Goal: Use online tool/utility: Utilize a website feature to perform a specific function

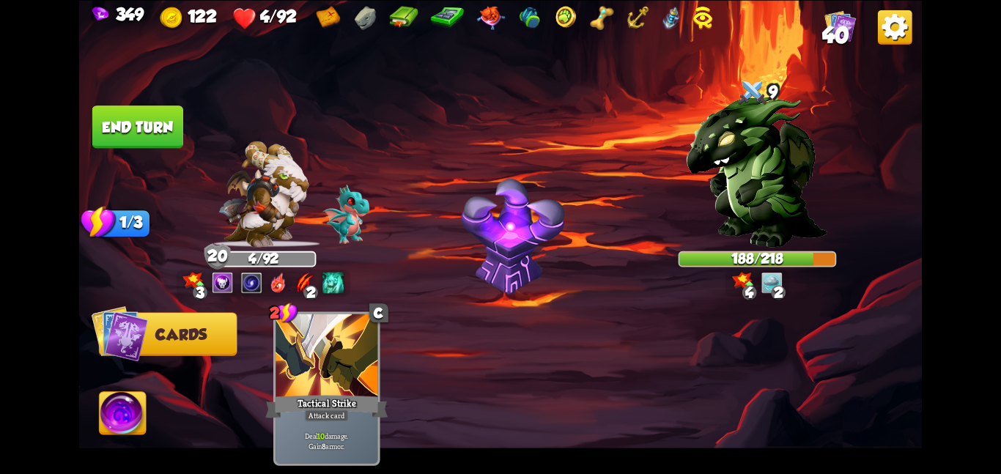
click at [154, 136] on button "End turn" at bounding box center [137, 126] width 91 height 42
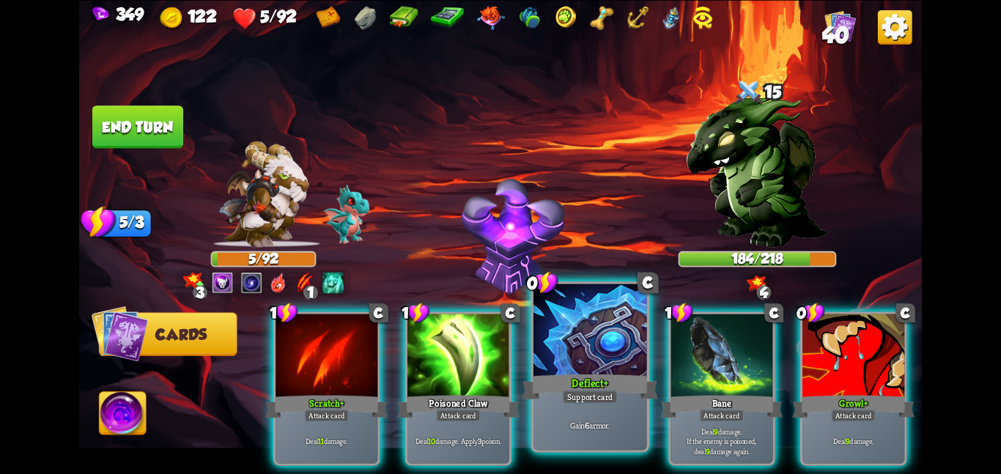
click at [578, 348] on div at bounding box center [590, 331] width 114 height 95
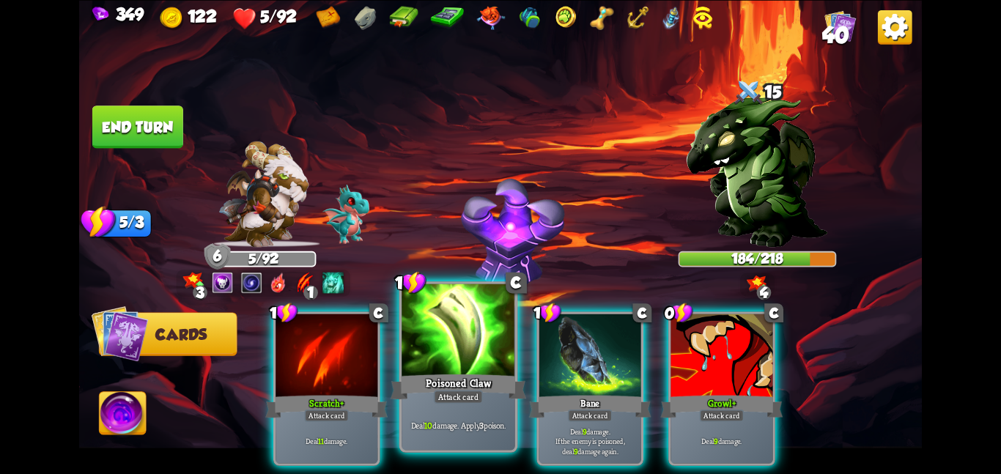
click at [475, 366] on div at bounding box center [458, 331] width 114 height 95
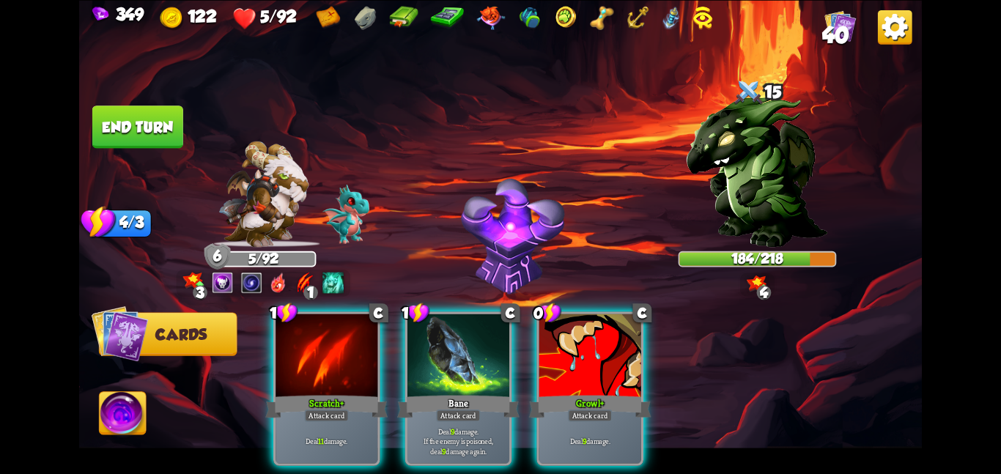
click at [475, 366] on div at bounding box center [458, 357] width 102 height 86
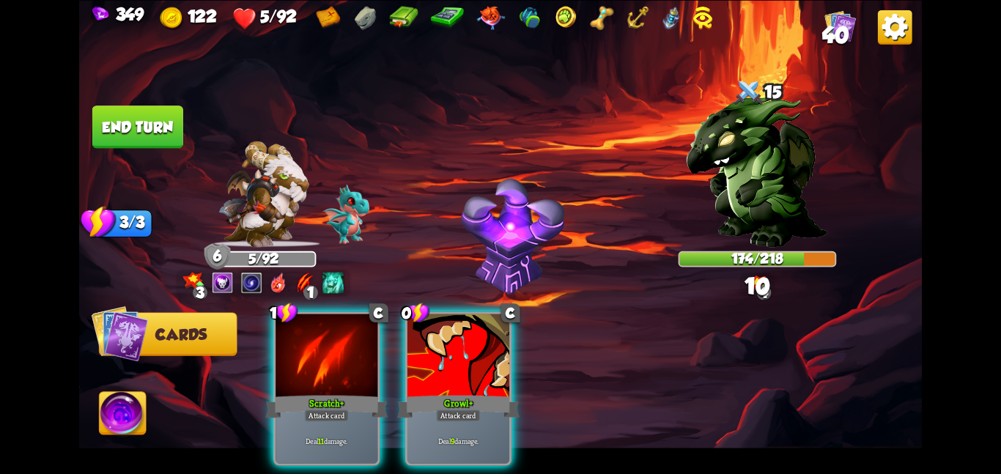
click at [475, 366] on div at bounding box center [458, 357] width 102 height 86
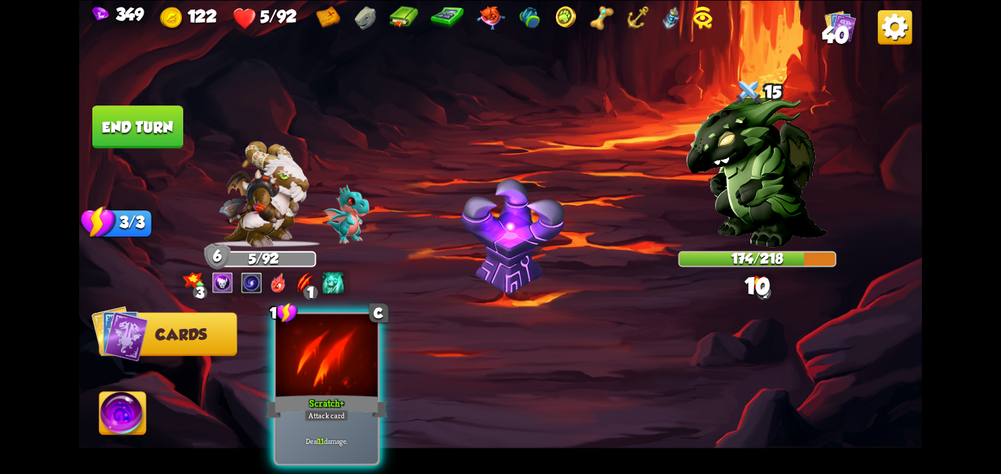
click at [475, 366] on div "1 C Scratch+ Attack card Deal 11 damage." at bounding box center [585, 368] width 674 height 211
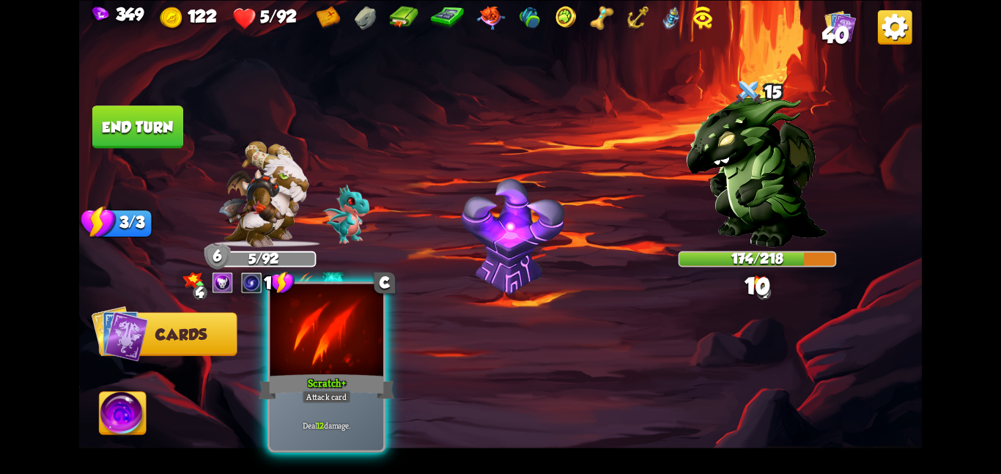
click at [344, 352] on div at bounding box center [327, 331] width 114 height 95
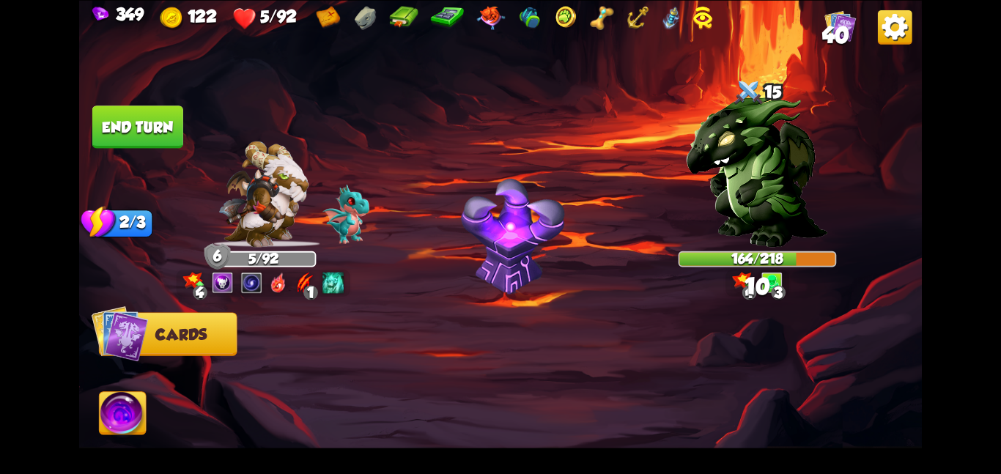
click at [129, 406] on img at bounding box center [123, 416] width 47 height 48
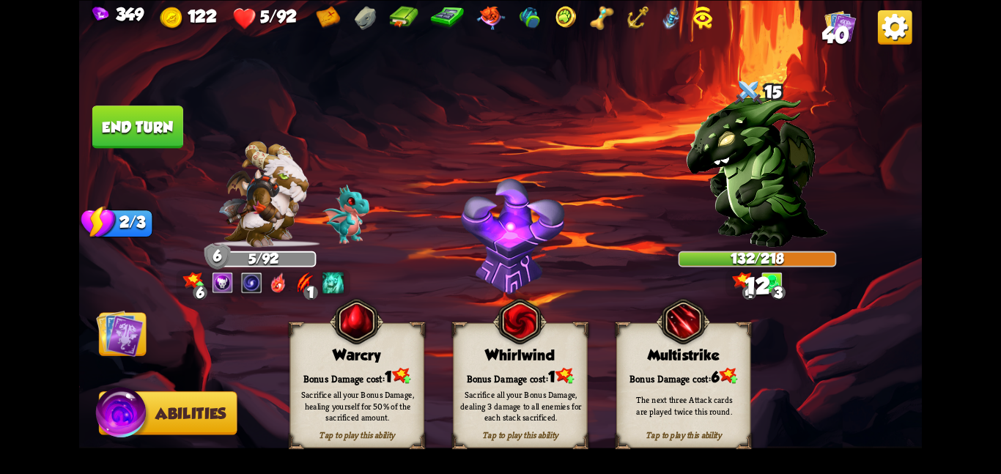
click at [681, 344] on img at bounding box center [683, 321] width 54 height 55
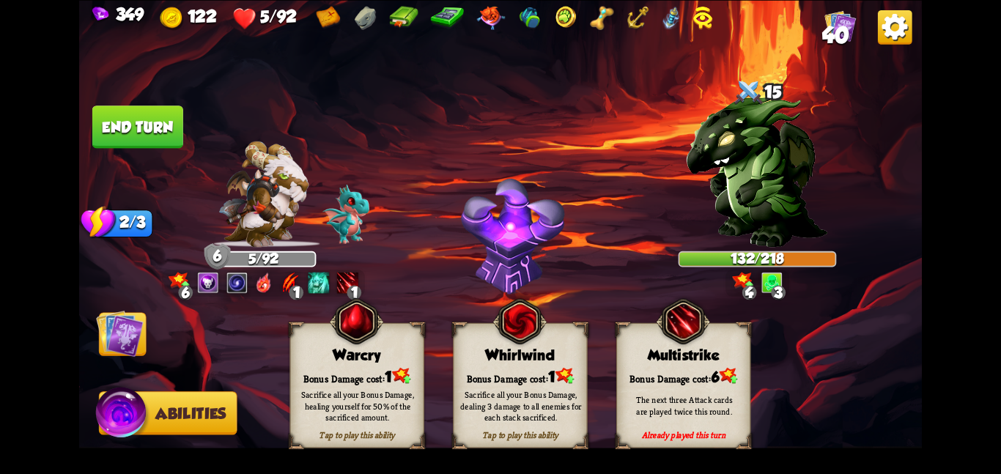
click at [100, 325] on img at bounding box center [120, 333] width 48 height 48
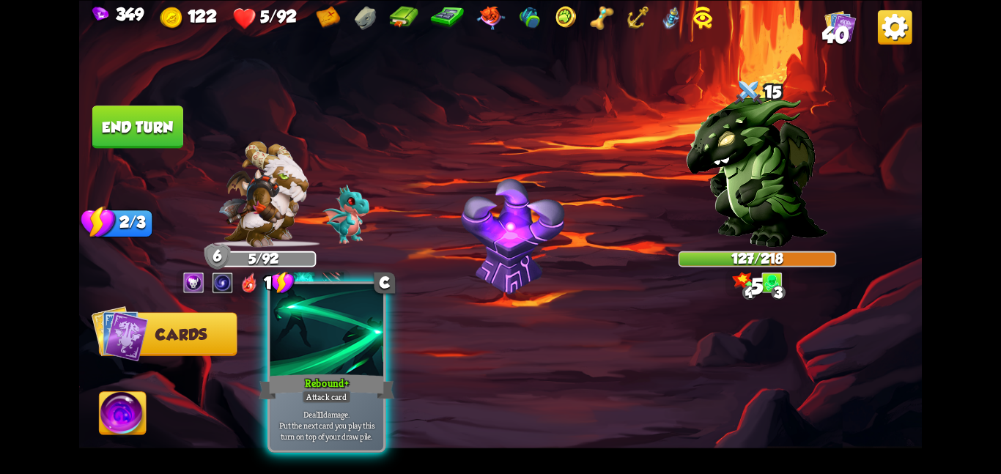
click at [301, 332] on div at bounding box center [327, 331] width 114 height 95
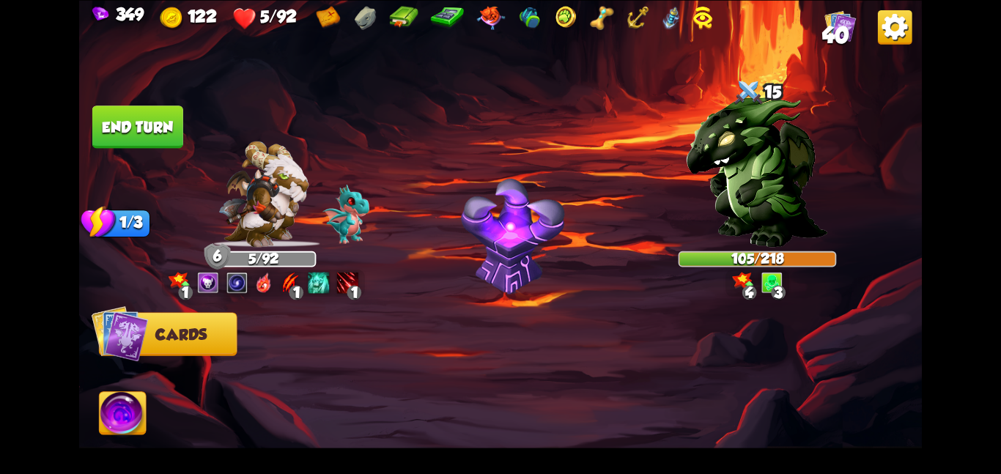
click at [135, 405] on img at bounding box center [123, 416] width 47 height 48
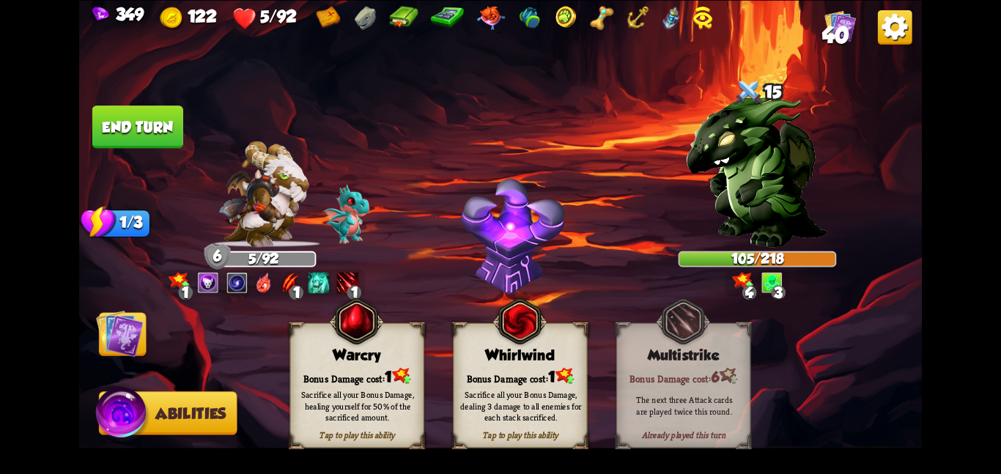
click at [292, 352] on div "Warcry" at bounding box center [356, 355] width 133 height 17
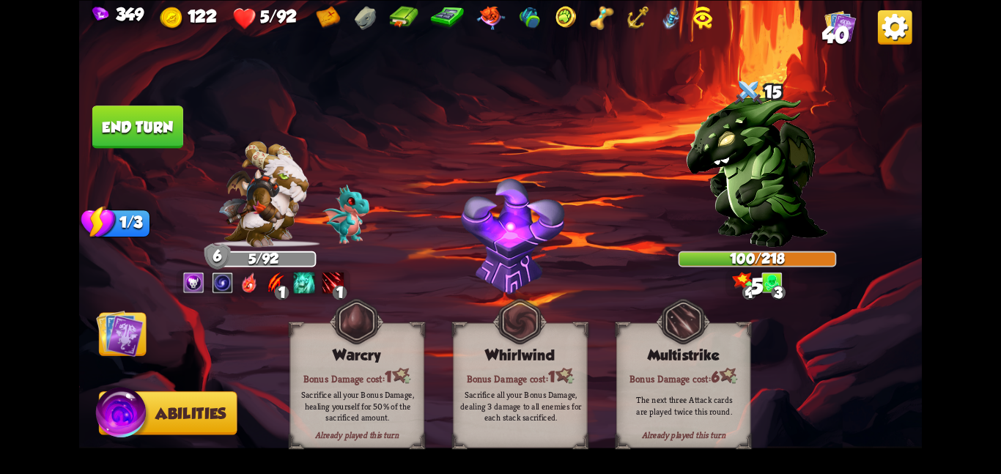
click at [131, 339] on img at bounding box center [120, 333] width 48 height 48
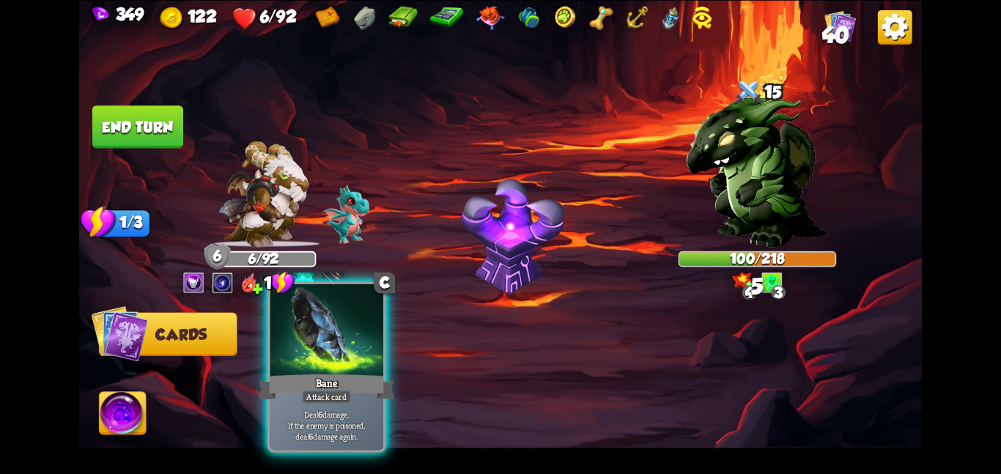
click at [297, 335] on div at bounding box center [327, 331] width 114 height 95
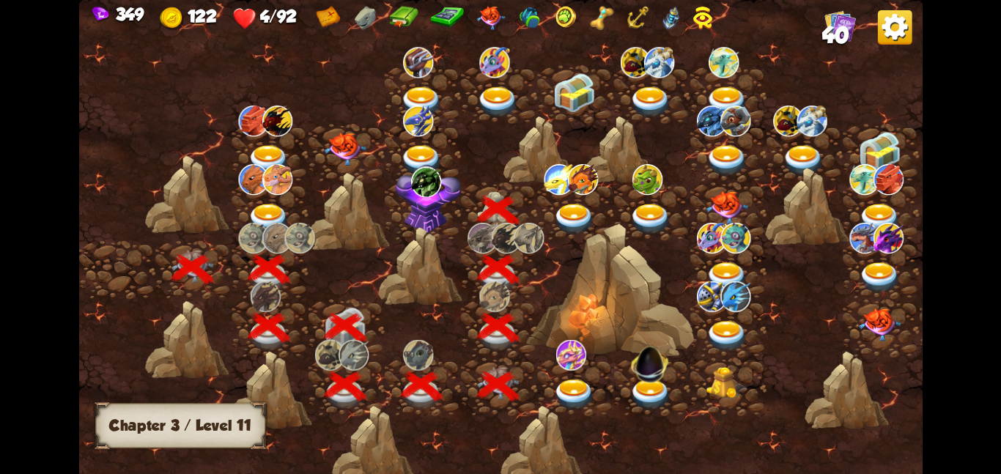
scroll to position [0, 223]
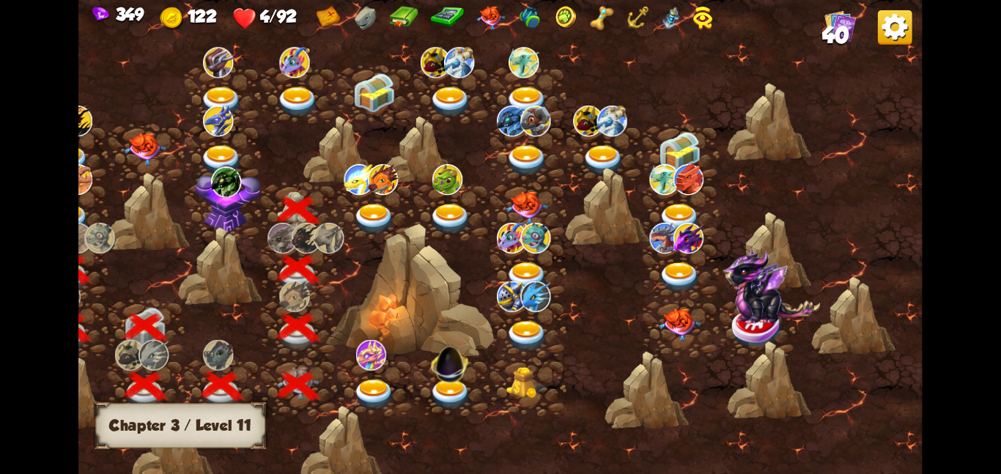
click at [231, 203] on img at bounding box center [228, 198] width 66 height 70
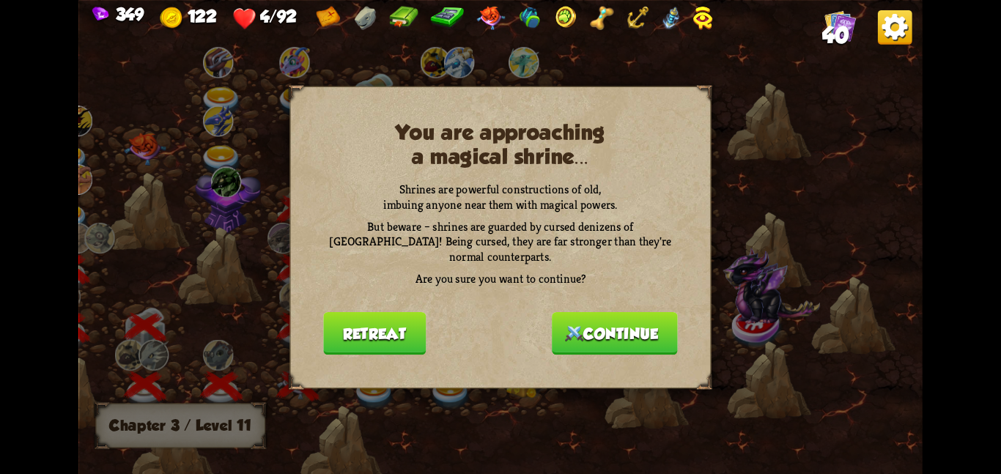
click at [593, 311] on button "Continue" at bounding box center [615, 332] width 126 height 42
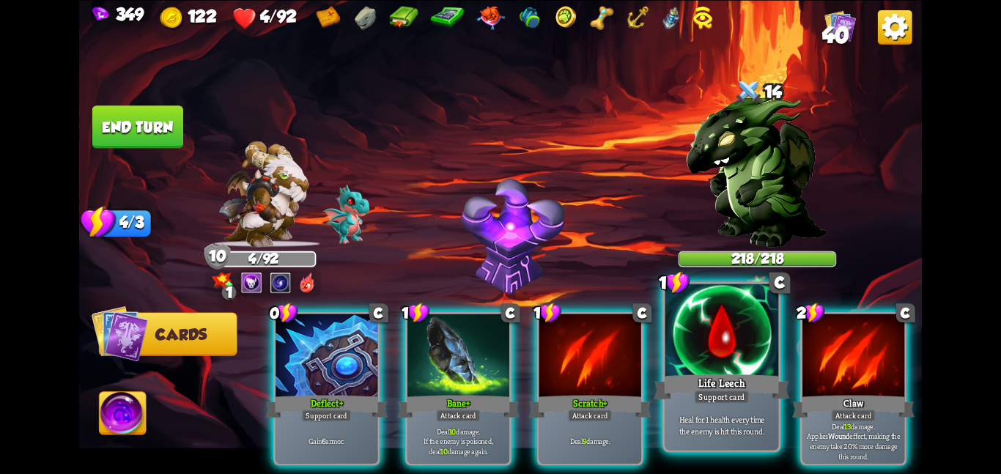
click at [673, 315] on div at bounding box center [722, 331] width 114 height 95
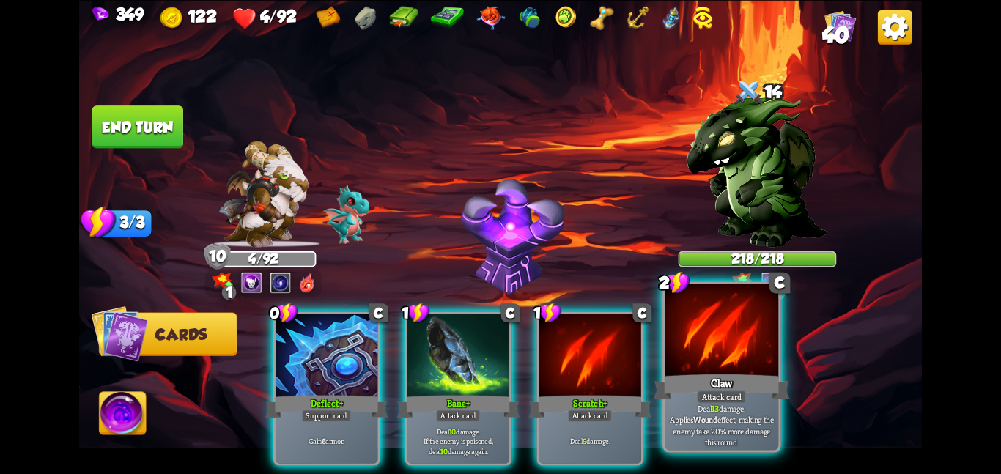
click at [705, 361] on div at bounding box center [722, 331] width 114 height 95
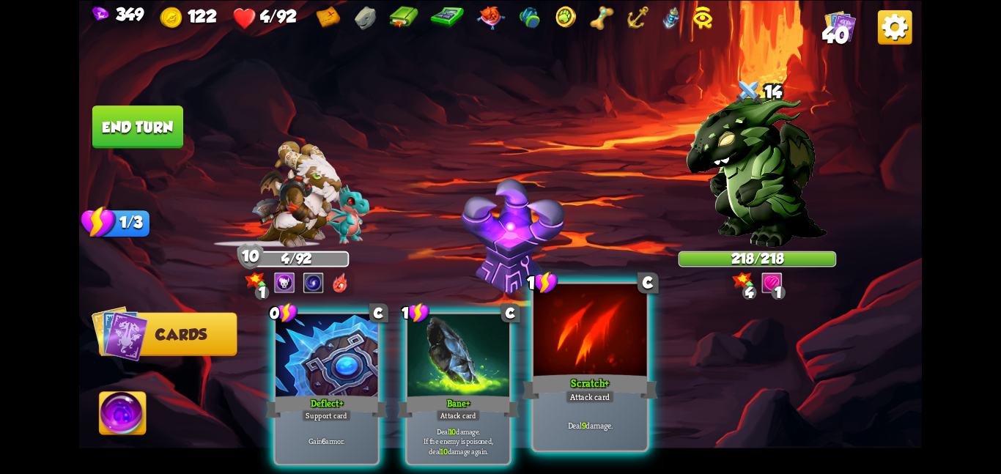
click at [607, 373] on div "Scratch+" at bounding box center [590, 386] width 136 height 30
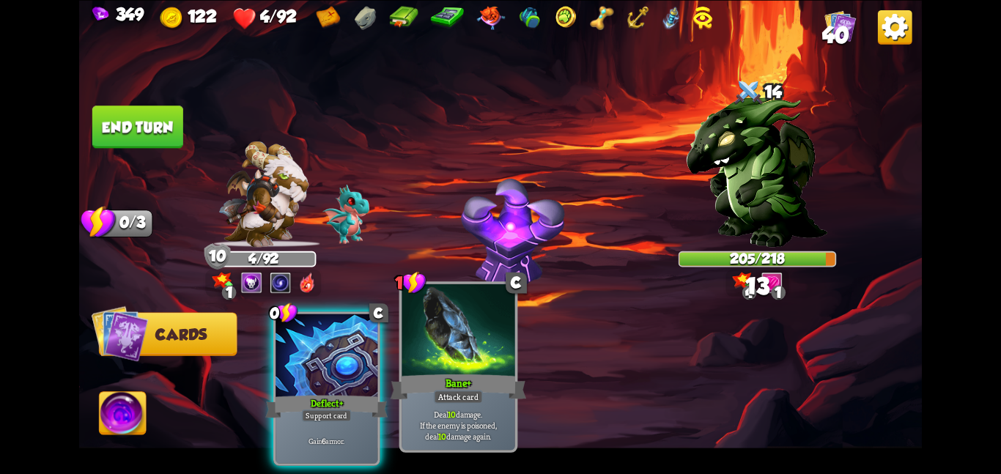
click at [457, 382] on div "Bane+" at bounding box center [458, 386] width 136 height 30
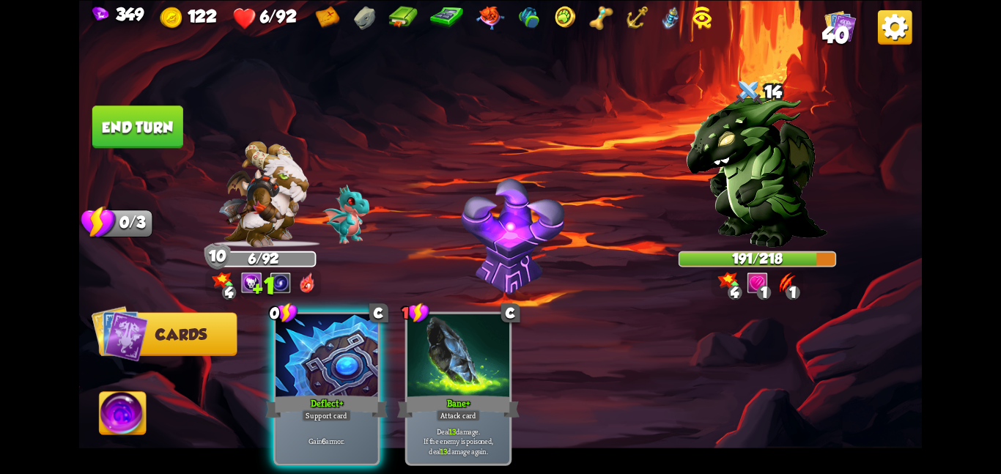
click at [171, 140] on button "End turn" at bounding box center [137, 126] width 91 height 42
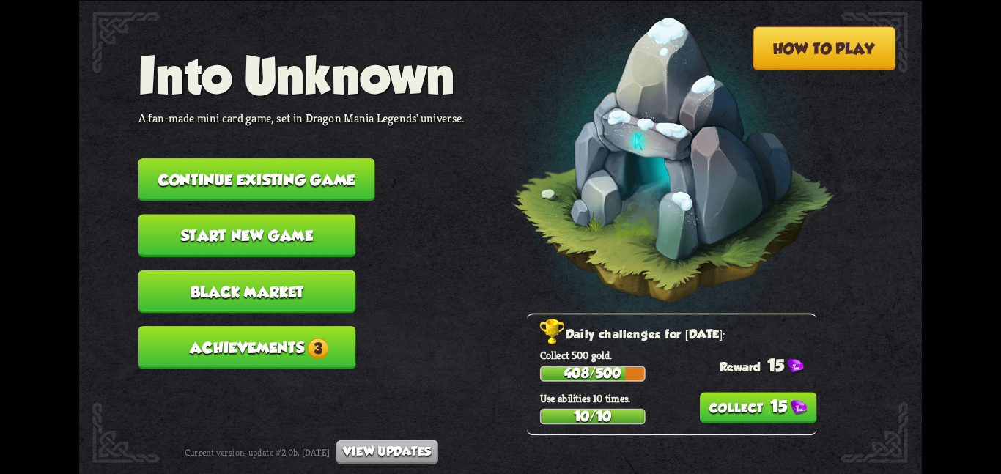
click at [187, 160] on button "Continue existing game" at bounding box center [256, 179] width 237 height 42
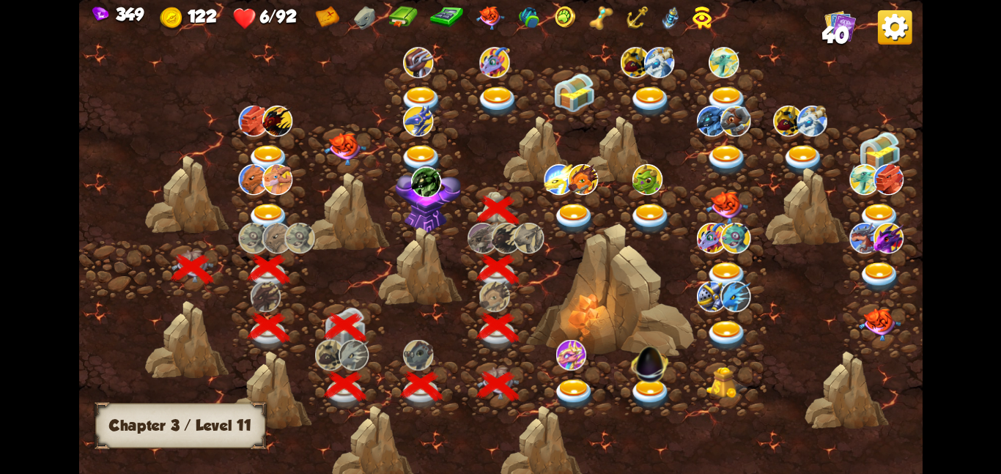
scroll to position [0, 223]
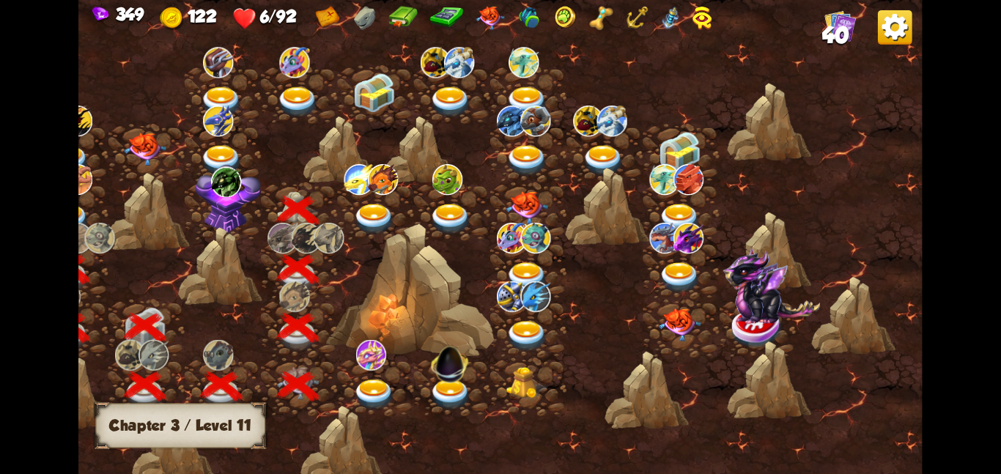
click at [245, 221] on img at bounding box center [228, 198] width 66 height 70
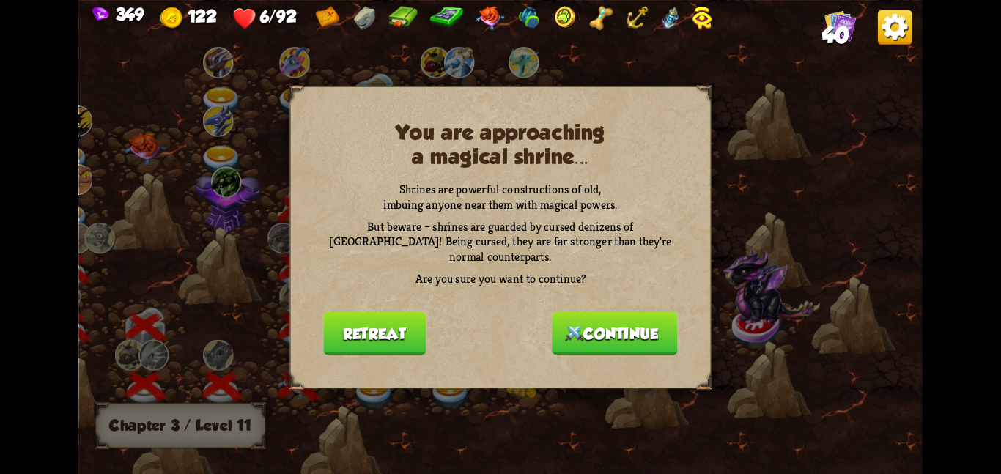
click at [593, 314] on button "Continue" at bounding box center [615, 332] width 126 height 42
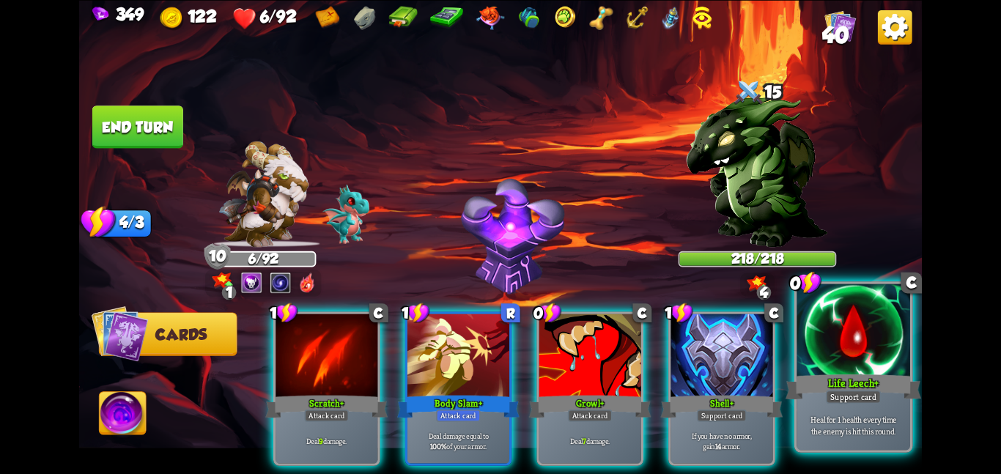
click at [831, 324] on div at bounding box center [853, 331] width 114 height 95
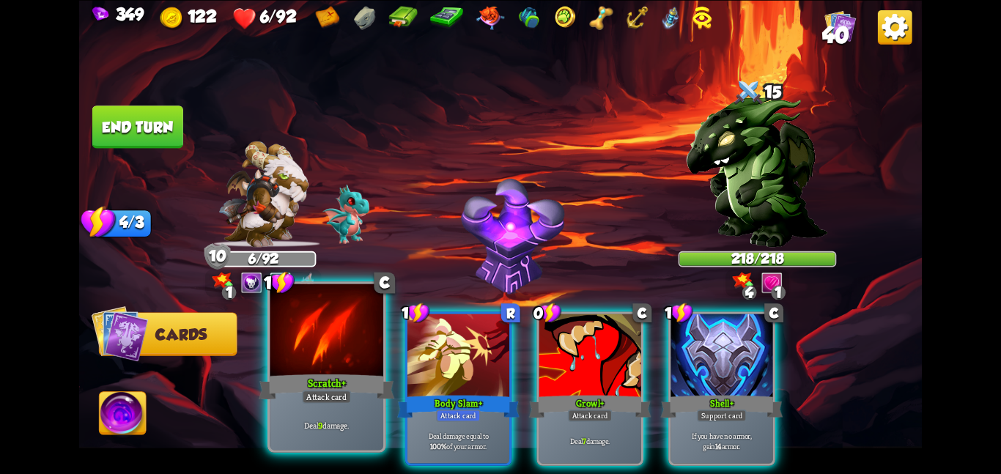
click at [362, 360] on div at bounding box center [327, 331] width 114 height 95
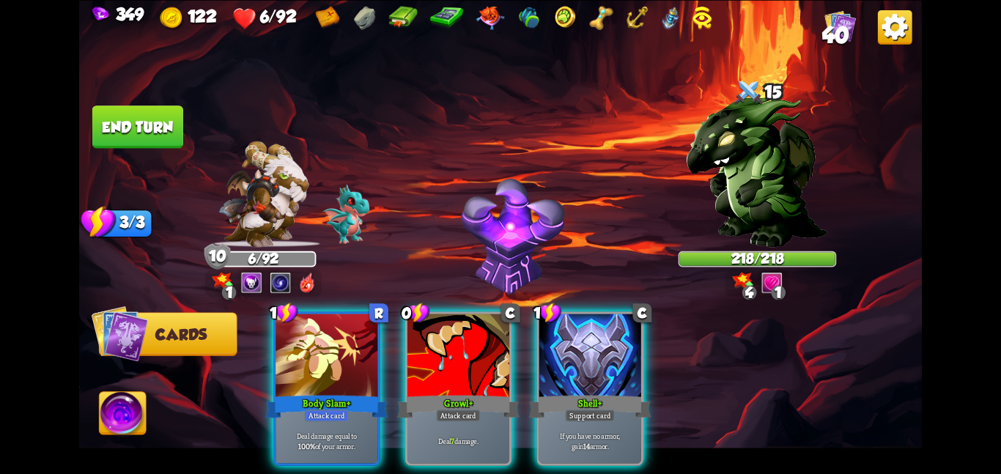
click at [362, 360] on div at bounding box center [326, 357] width 102 height 86
click at [407, 360] on div at bounding box center [458, 357] width 102 height 86
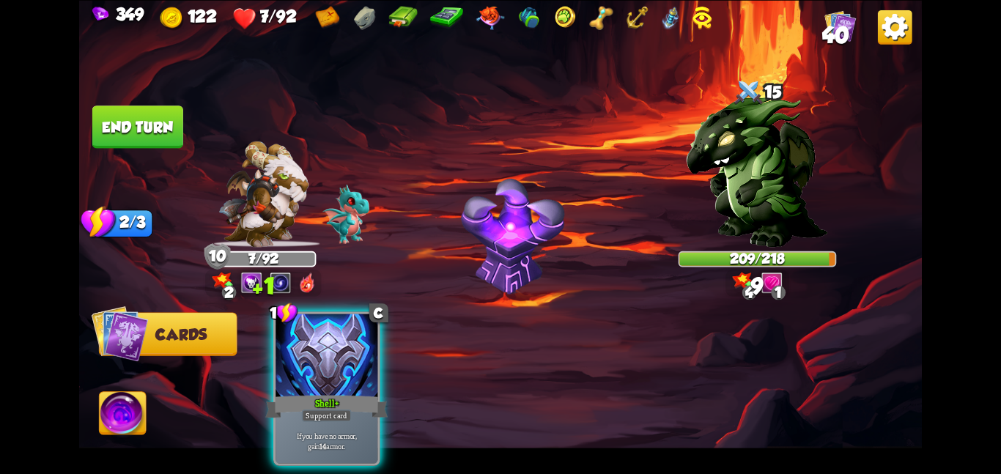
click at [141, 145] on img at bounding box center [500, 237] width 842 height 474
click at [138, 137] on button "End turn" at bounding box center [137, 126] width 91 height 42
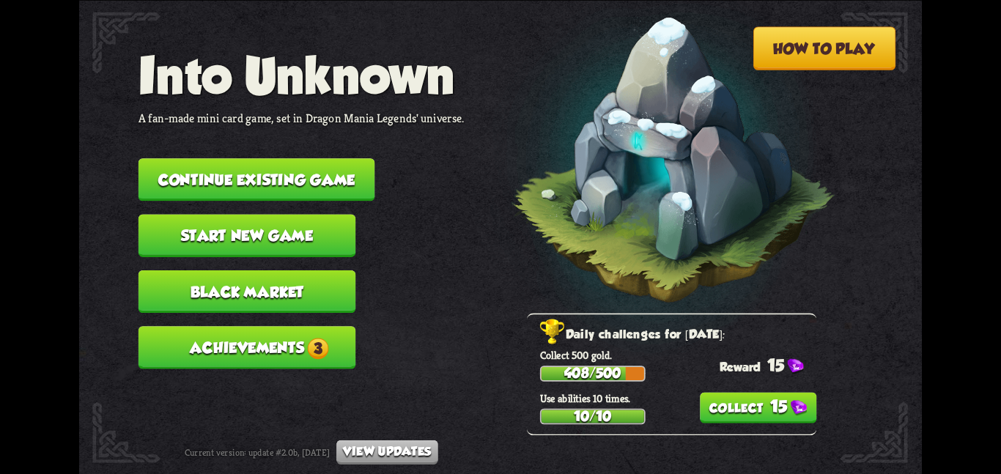
click at [219, 162] on button "Continue existing game" at bounding box center [256, 179] width 237 height 42
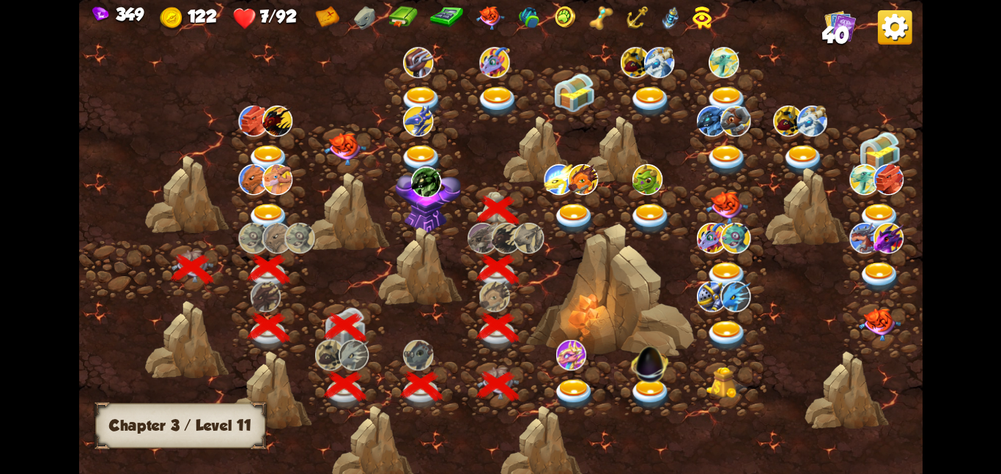
scroll to position [0, 223]
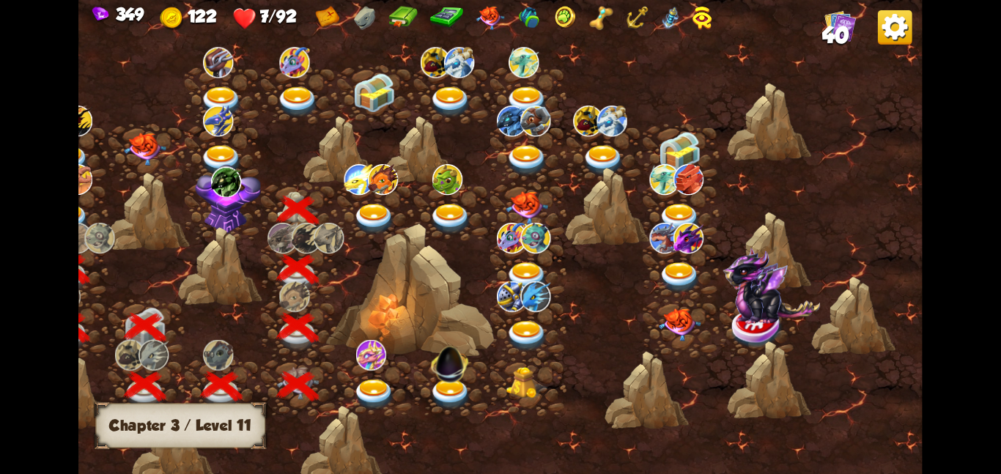
click at [229, 179] on img at bounding box center [226, 181] width 30 height 31
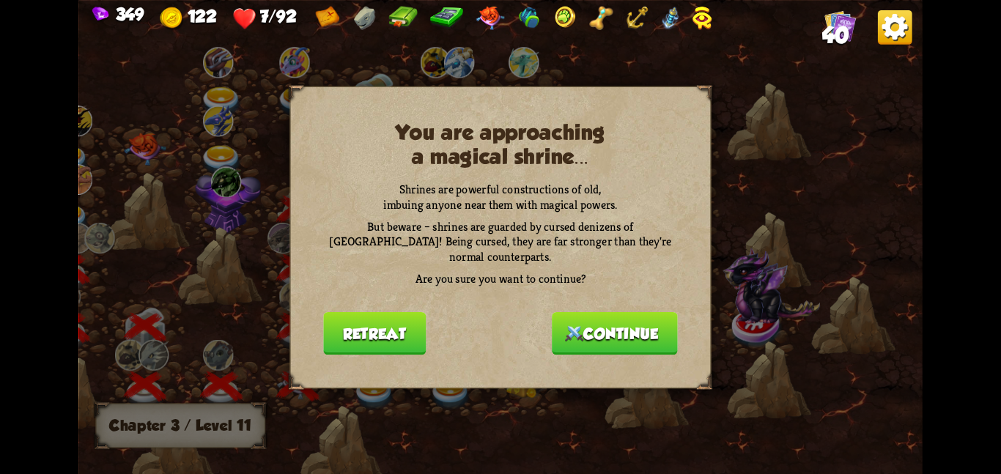
click at [558, 319] on button "Continue" at bounding box center [615, 332] width 126 height 42
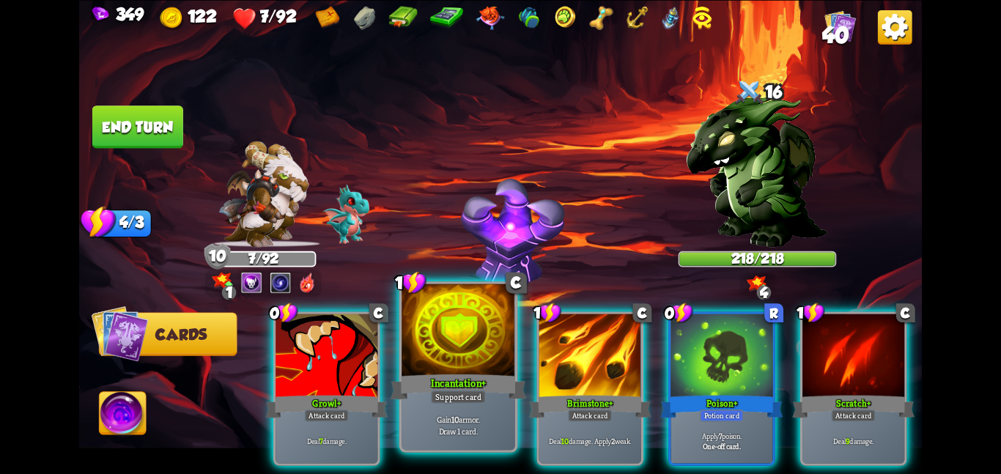
click at [446, 361] on div at bounding box center [458, 331] width 114 height 95
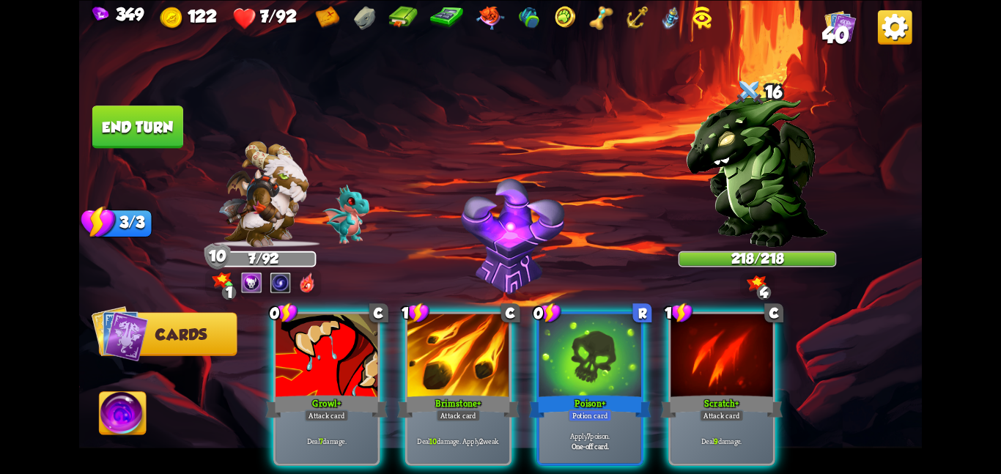
click at [446, 361] on div at bounding box center [458, 357] width 102 height 86
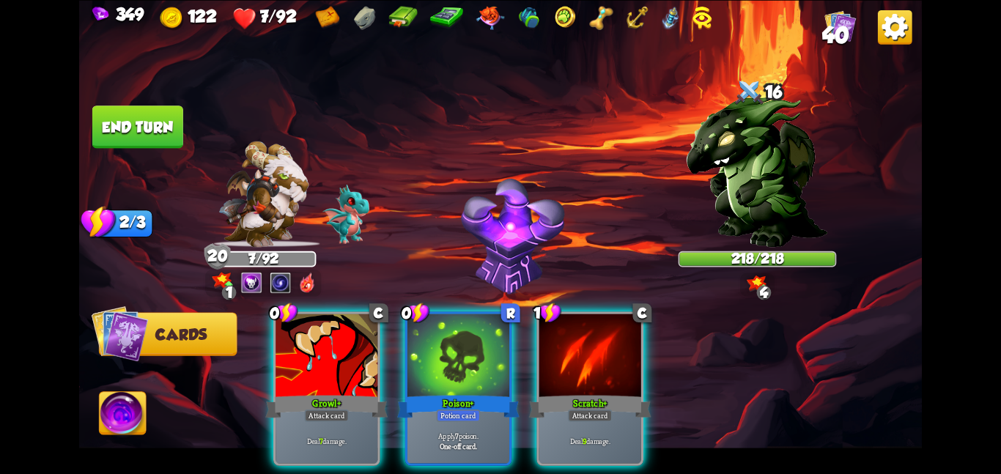
click at [446, 361] on div at bounding box center [458, 357] width 102 height 86
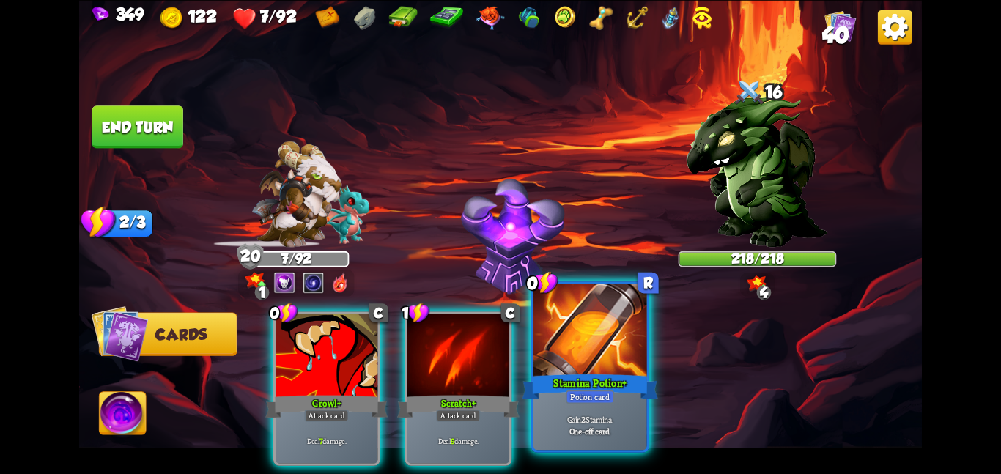
click at [590, 376] on div "Stamina Potion+" at bounding box center [590, 386] width 136 height 30
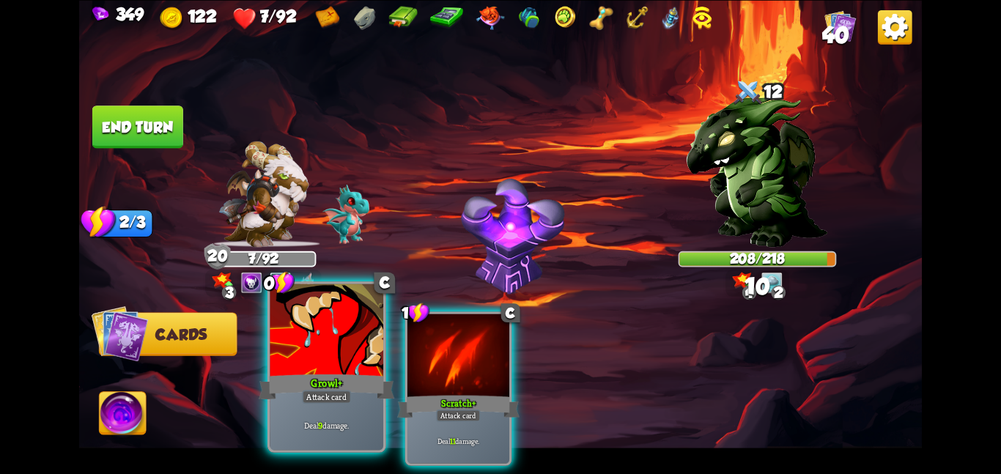
click at [350, 371] on div at bounding box center [327, 331] width 114 height 95
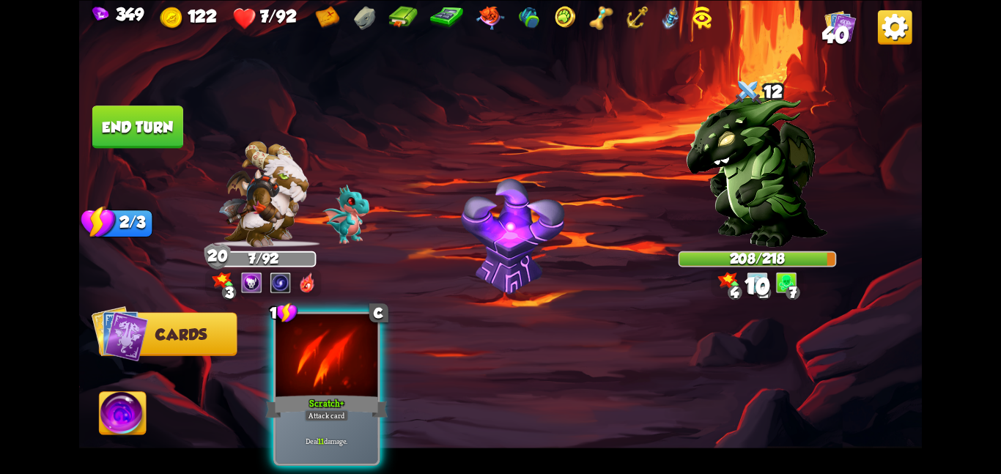
click at [350, 371] on div at bounding box center [326, 357] width 102 height 86
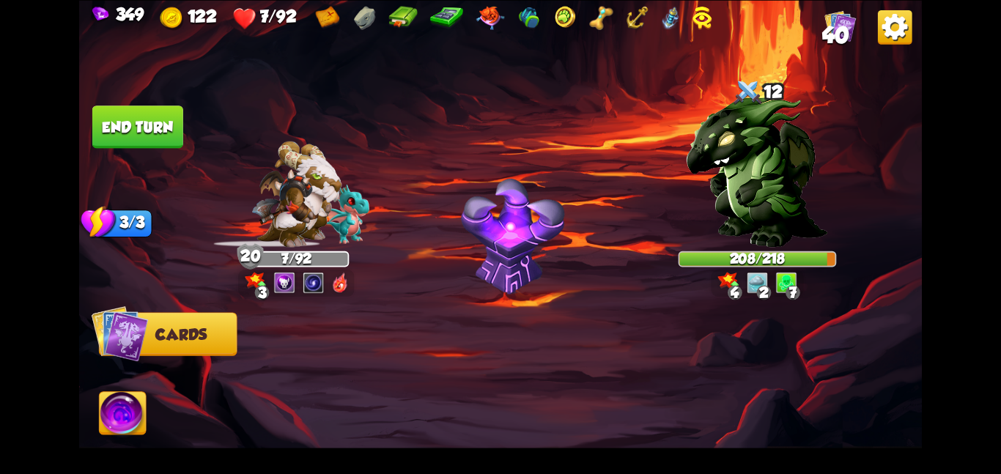
click at [128, 400] on img at bounding box center [123, 416] width 47 height 48
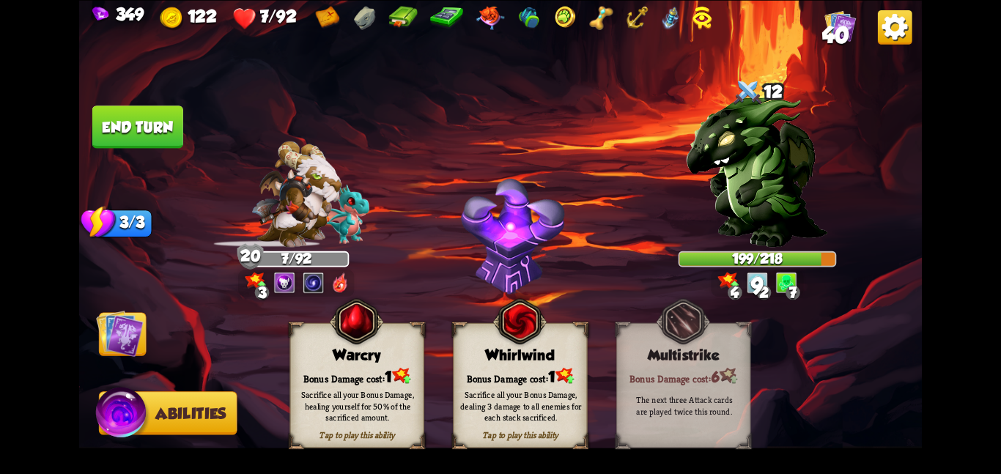
click at [112, 347] on img at bounding box center [120, 333] width 48 height 48
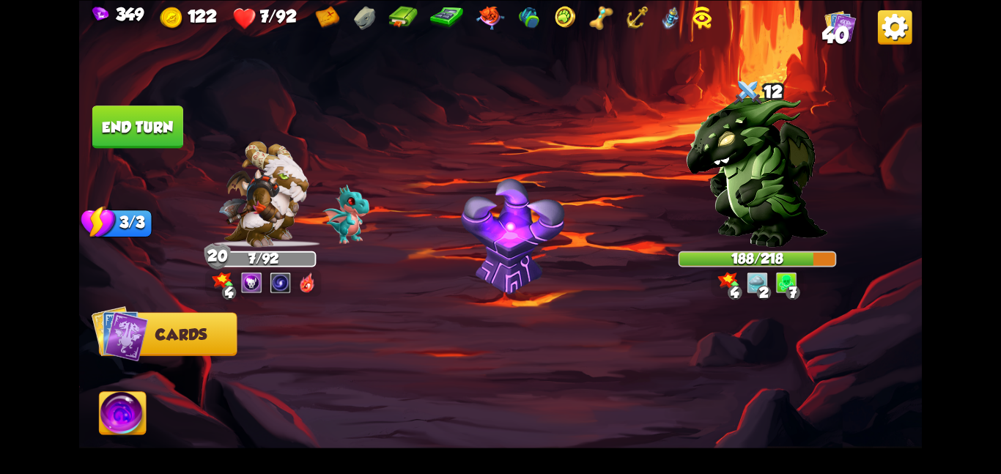
click at [118, 409] on img at bounding box center [123, 416] width 47 height 48
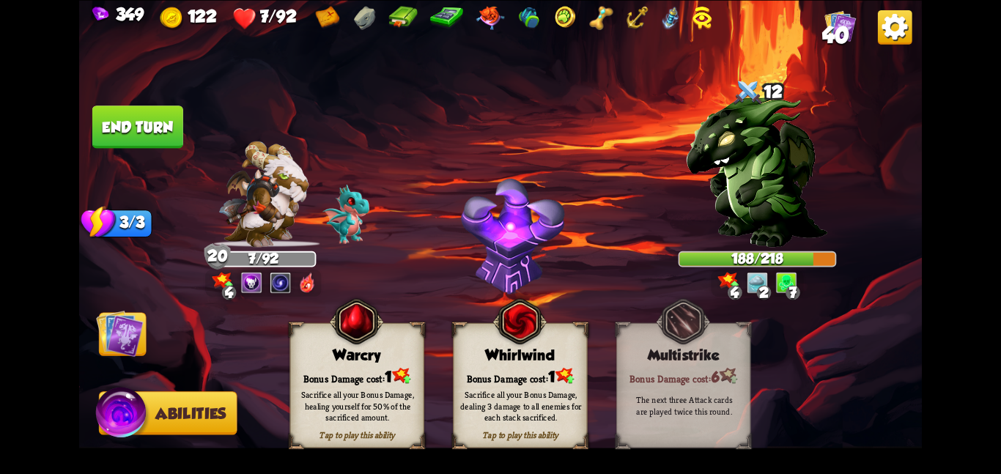
click at [133, 330] on img at bounding box center [120, 333] width 48 height 48
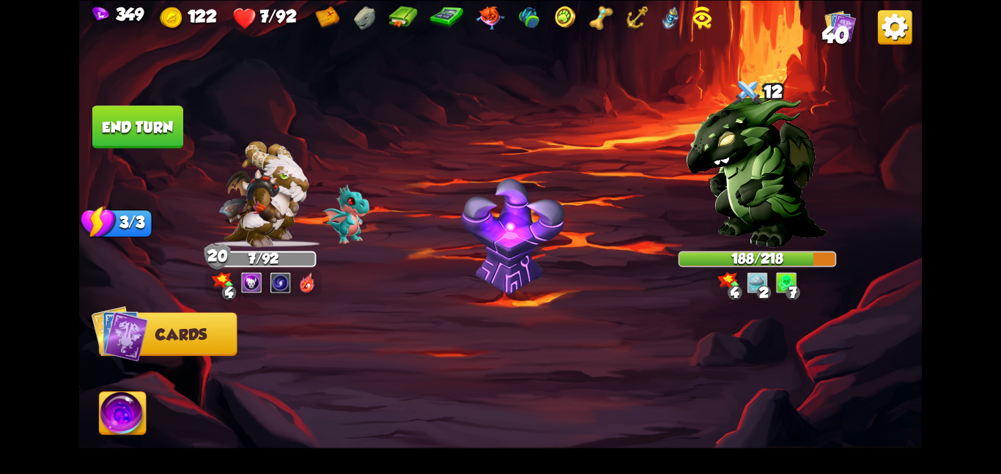
click at [127, 138] on button "End turn" at bounding box center [137, 126] width 91 height 42
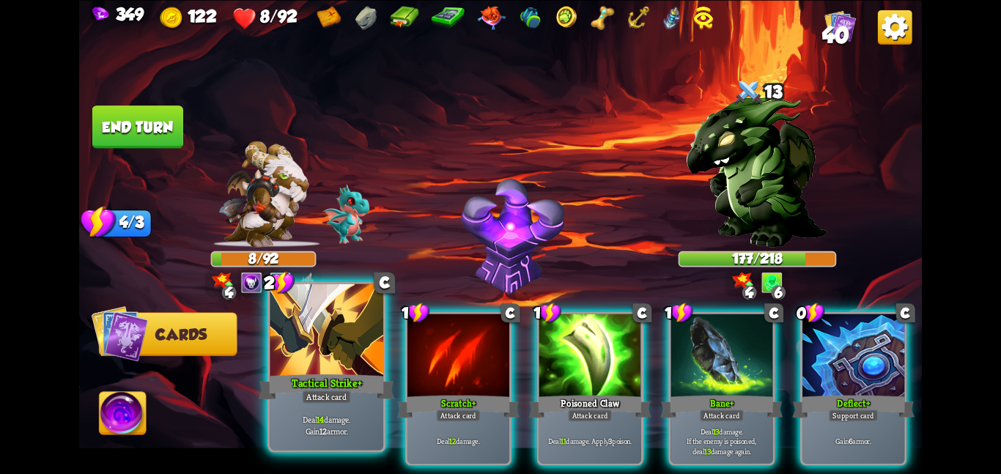
click at [354, 327] on div at bounding box center [327, 331] width 114 height 95
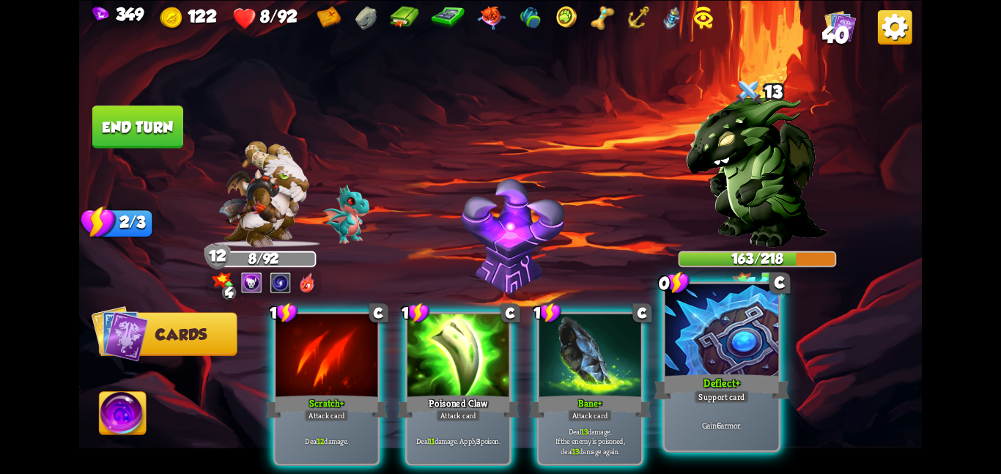
click at [684, 336] on div at bounding box center [722, 331] width 114 height 95
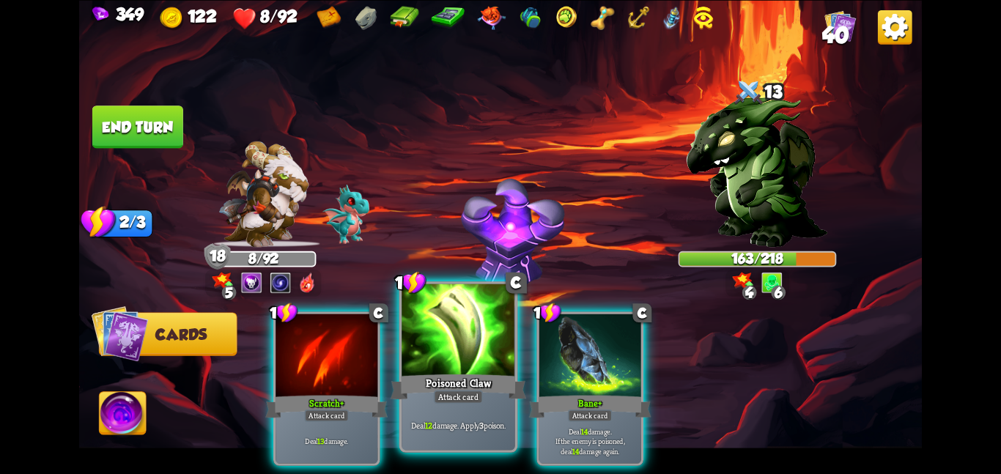
click at [456, 378] on div "Poisoned Claw" at bounding box center [458, 386] width 136 height 30
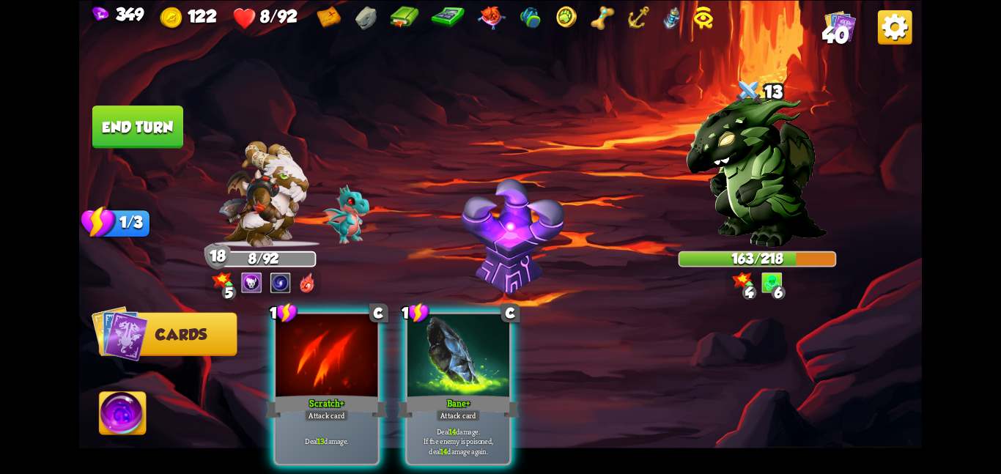
click at [456, 393] on div "Bane+" at bounding box center [458, 406] width 122 height 27
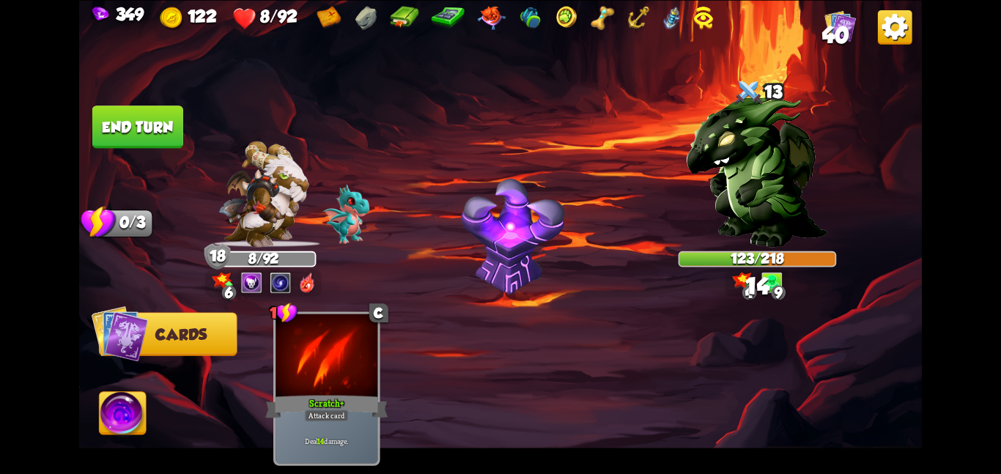
click at [168, 135] on button "End turn" at bounding box center [138, 127] width 92 height 44
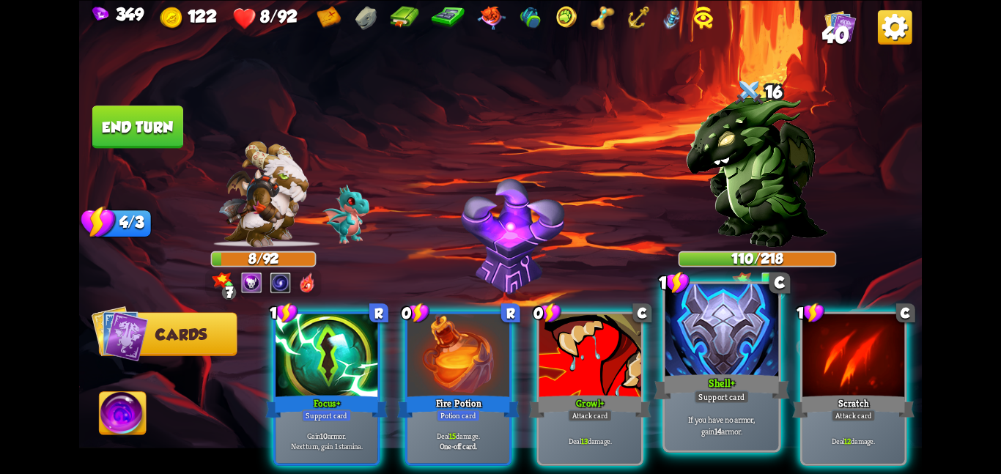
click at [691, 350] on div at bounding box center [722, 331] width 114 height 95
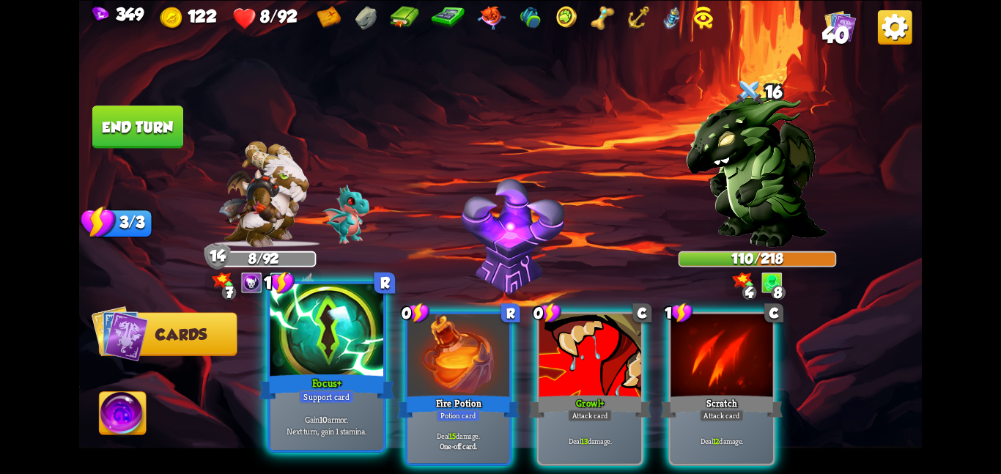
click at [314, 379] on div "Focus+" at bounding box center [327, 386] width 136 height 30
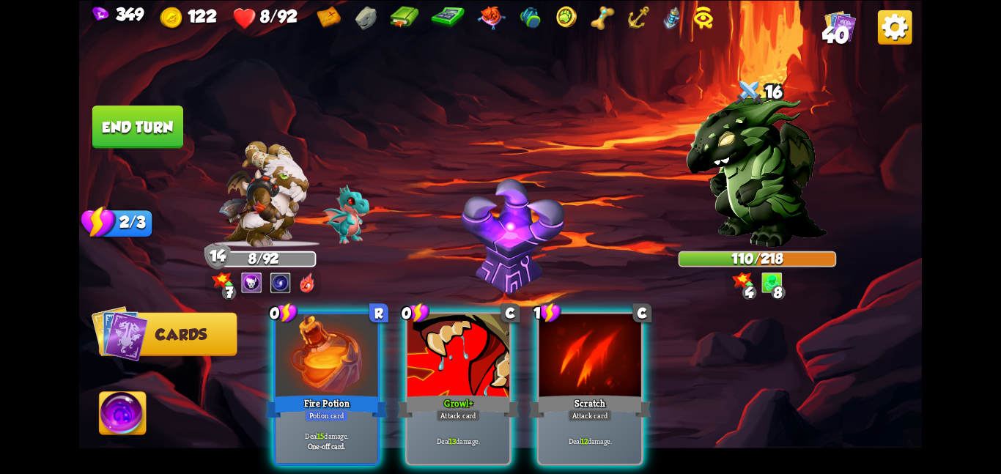
click at [314, 379] on div "0 R Fire Potion Potion card Deal 15 damage. One-off card. 0 C Growl+ Attack car…" at bounding box center [585, 368] width 674 height 211
click at [314, 393] on div "Fire Potion" at bounding box center [326, 406] width 122 height 27
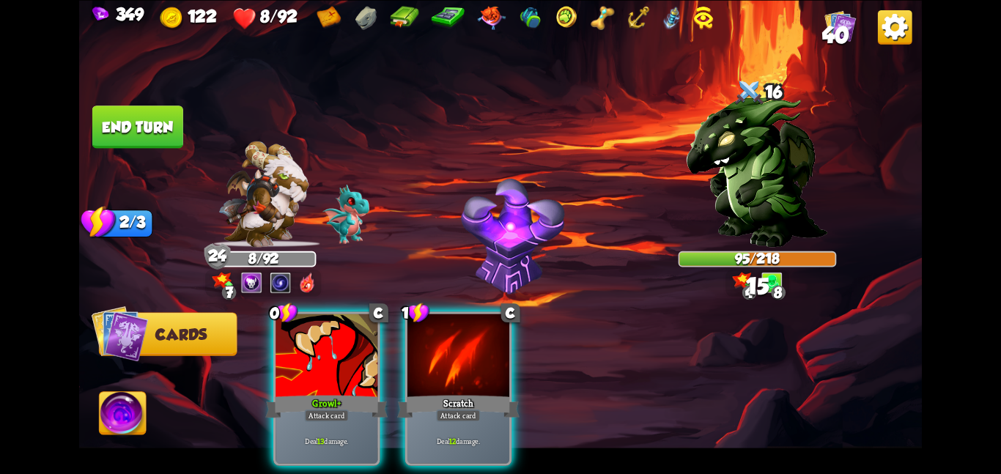
click at [314, 393] on div "Growl+" at bounding box center [326, 406] width 122 height 27
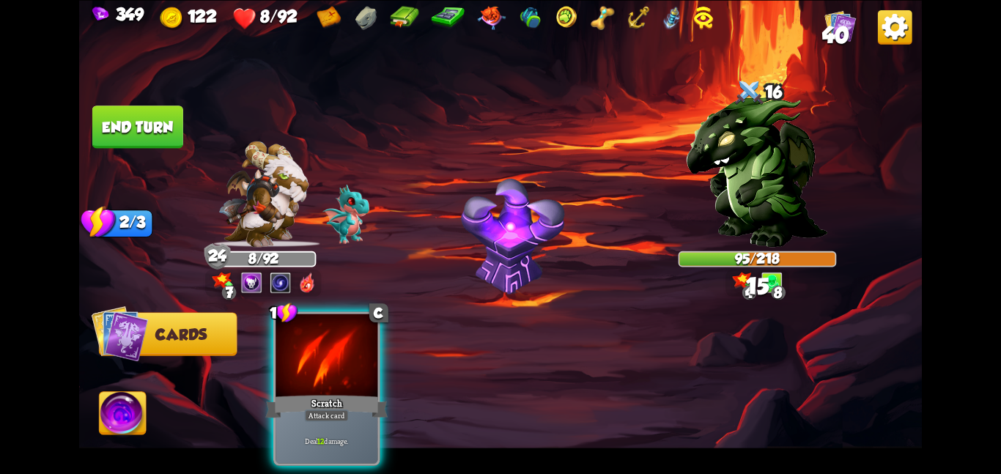
click at [314, 393] on div "Scratch" at bounding box center [326, 406] width 122 height 27
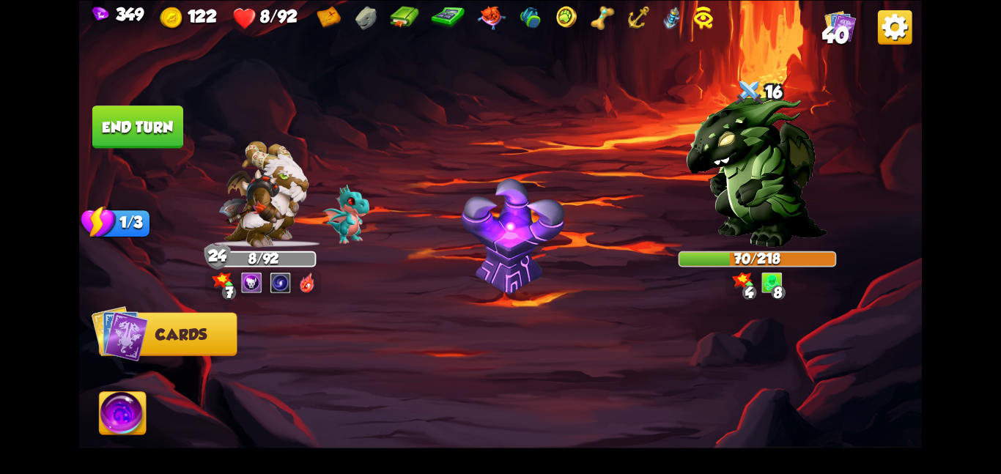
click at [119, 418] on img at bounding box center [123, 416] width 47 height 48
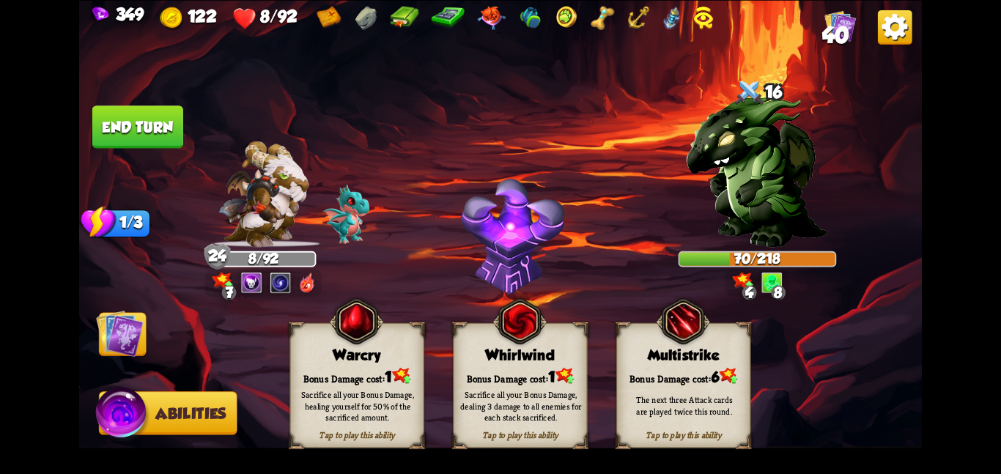
click at [116, 327] on img at bounding box center [120, 333] width 48 height 48
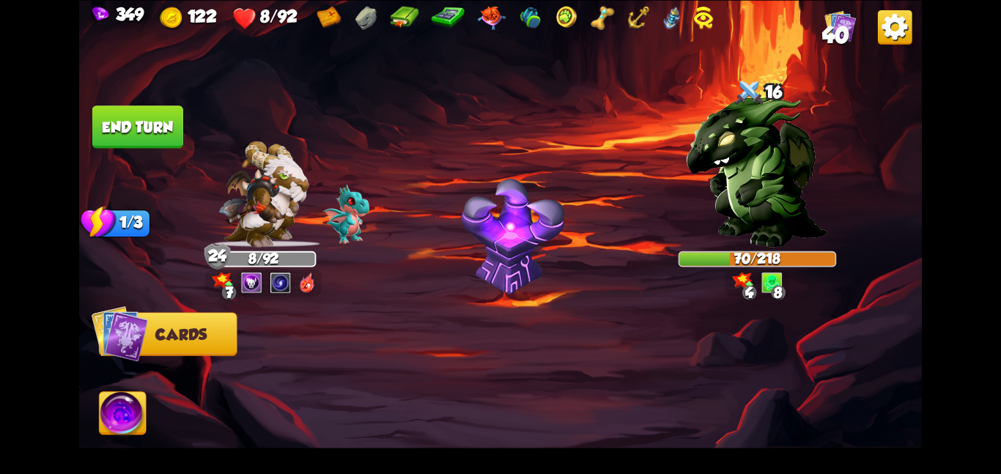
click at [131, 144] on button "End turn" at bounding box center [137, 126] width 91 height 42
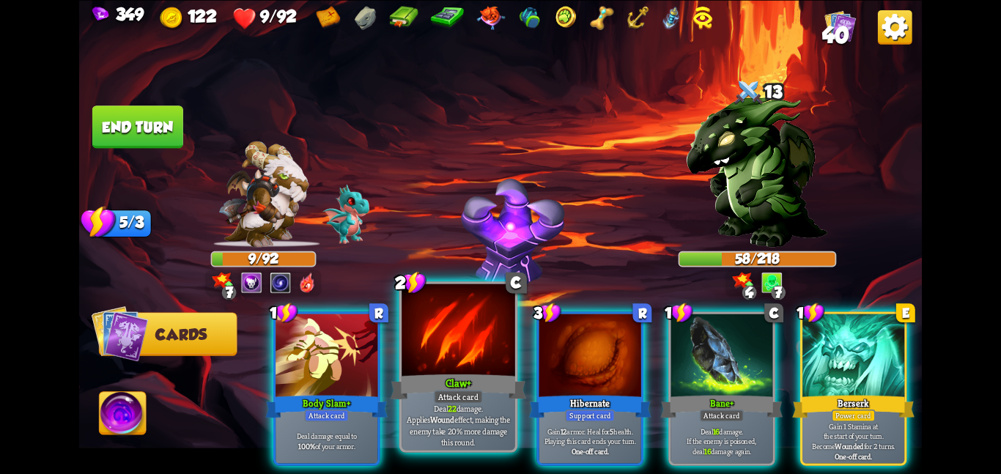
click at [471, 349] on div at bounding box center [458, 331] width 114 height 95
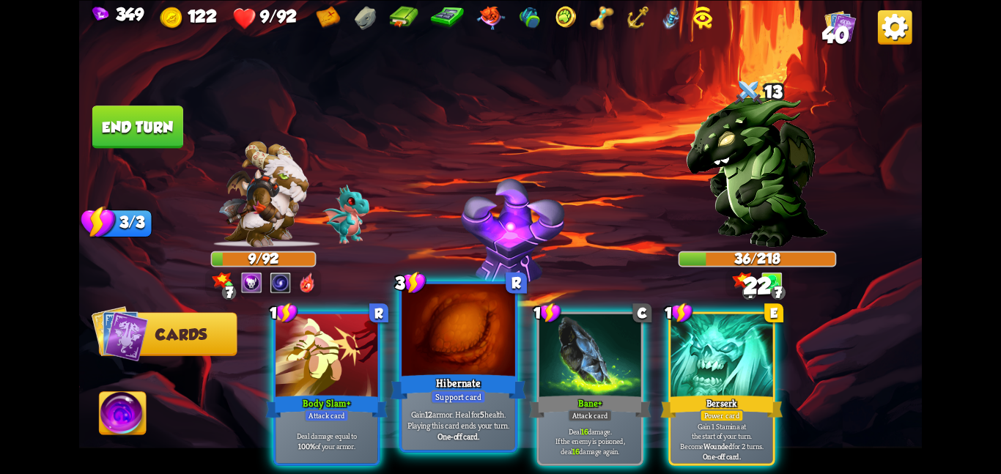
click at [437, 343] on div at bounding box center [458, 331] width 114 height 95
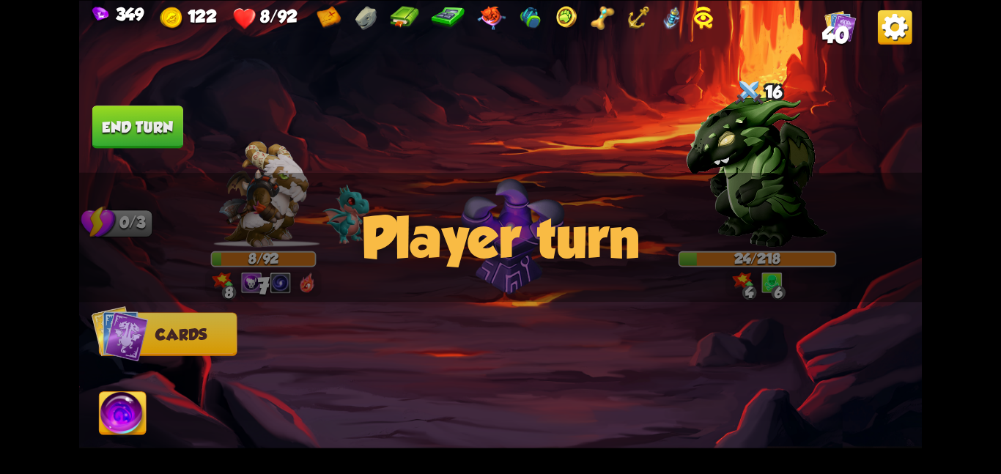
click at [112, 415] on img at bounding box center [123, 416] width 47 height 48
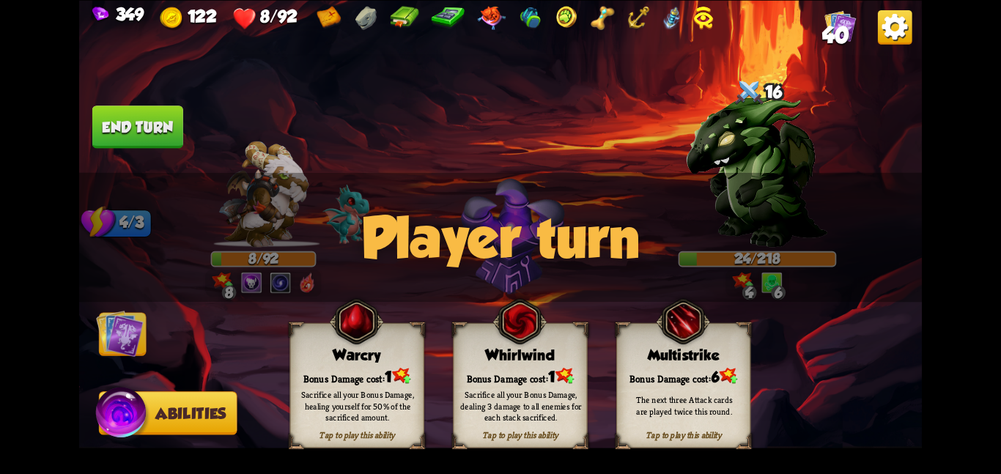
click at [113, 320] on img at bounding box center [120, 333] width 48 height 48
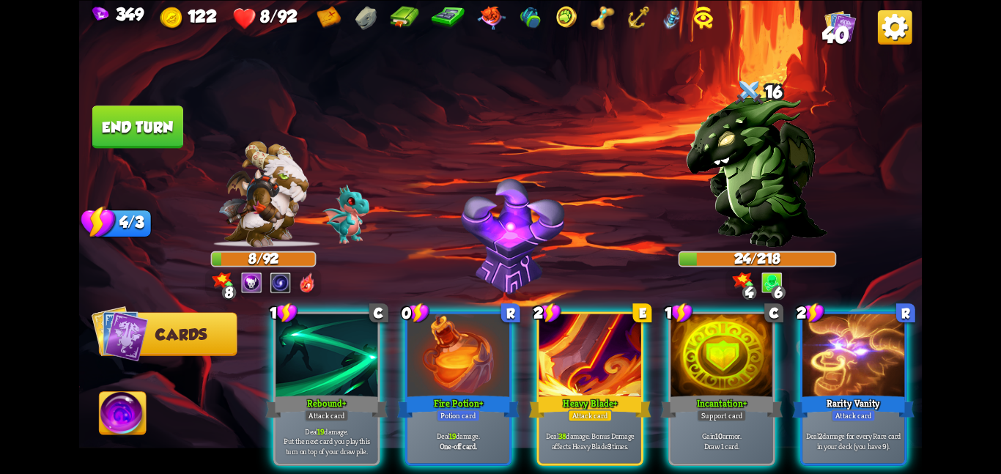
click at [116, 403] on img at bounding box center [123, 416] width 47 height 48
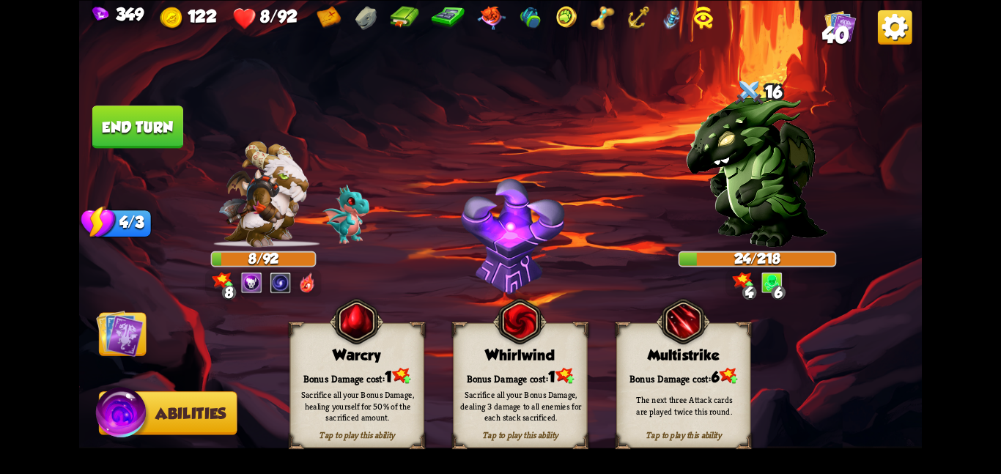
click at [368, 355] on div "Warcry" at bounding box center [356, 355] width 133 height 17
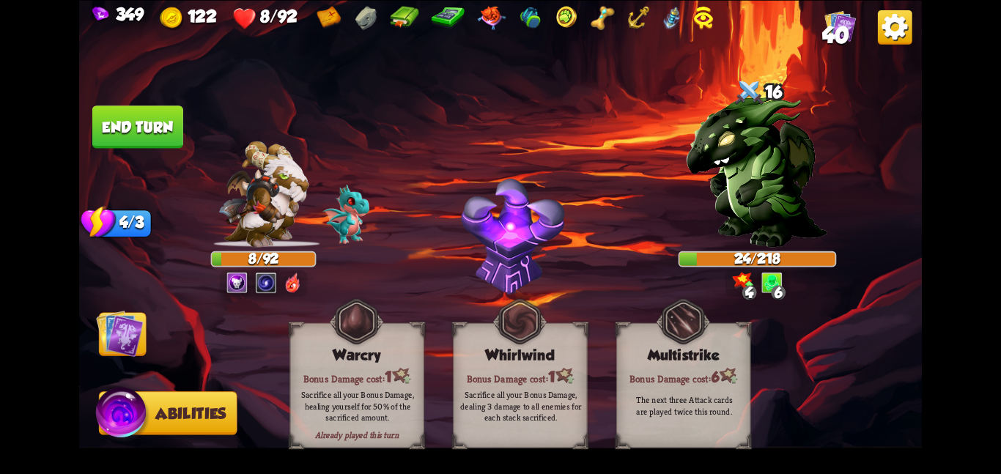
click at [99, 341] on img at bounding box center [120, 333] width 48 height 48
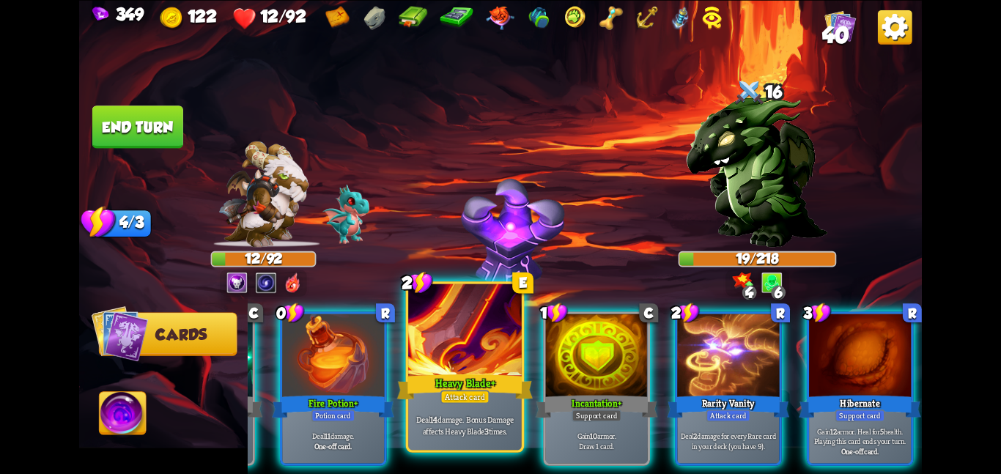
scroll to position [0, 0]
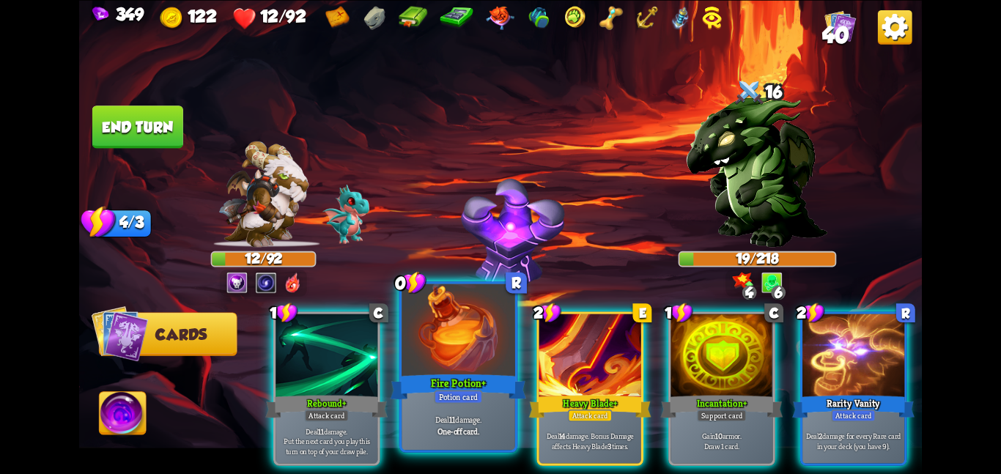
click at [426, 371] on div "Fire Potion+" at bounding box center [458, 386] width 136 height 30
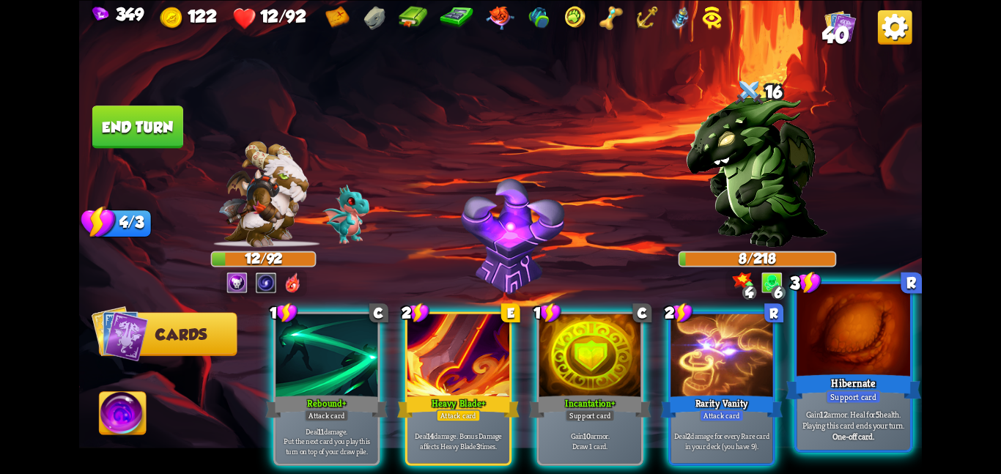
click at [848, 360] on div at bounding box center [853, 331] width 114 height 95
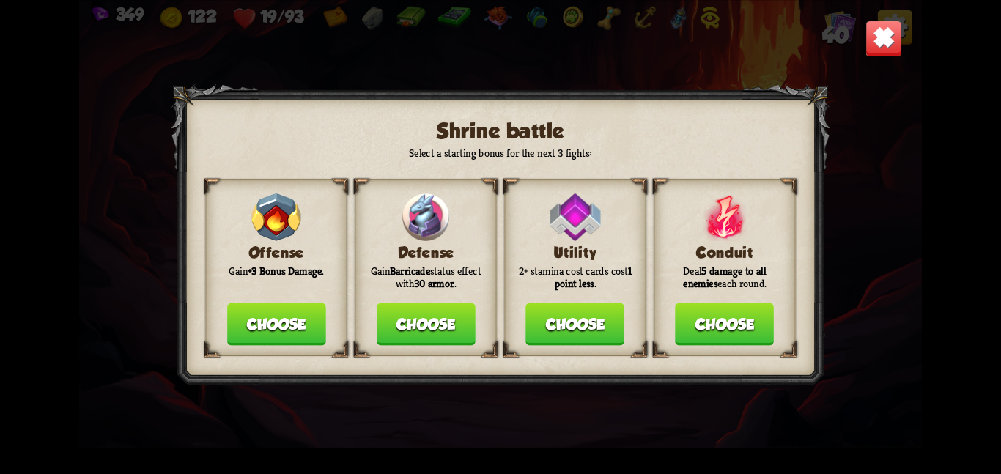
click at [409, 313] on button "Choose" at bounding box center [426, 324] width 99 height 42
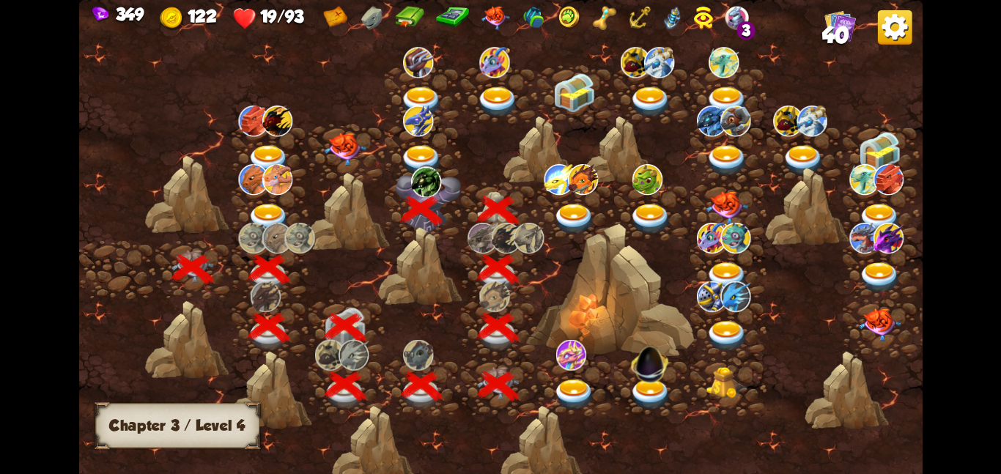
click at [423, 144] on img at bounding box center [421, 159] width 42 height 31
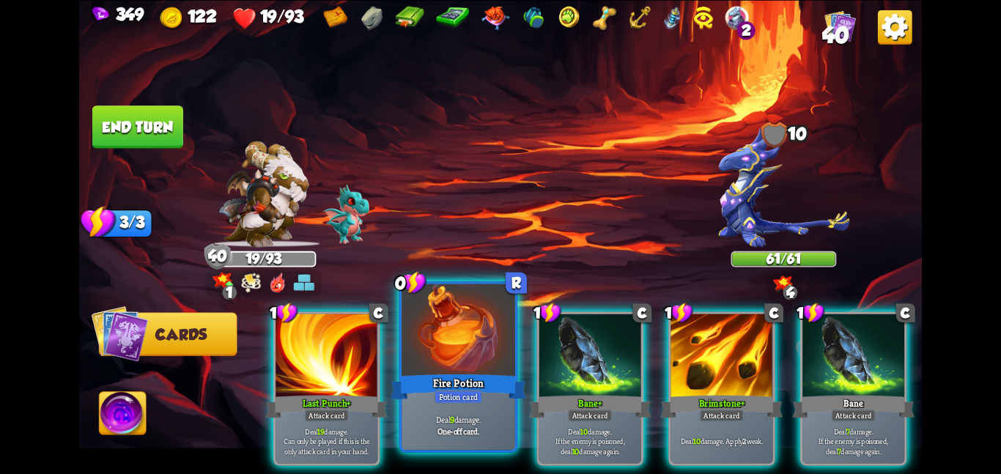
click at [447, 391] on div "Potion card" at bounding box center [458, 397] width 48 height 14
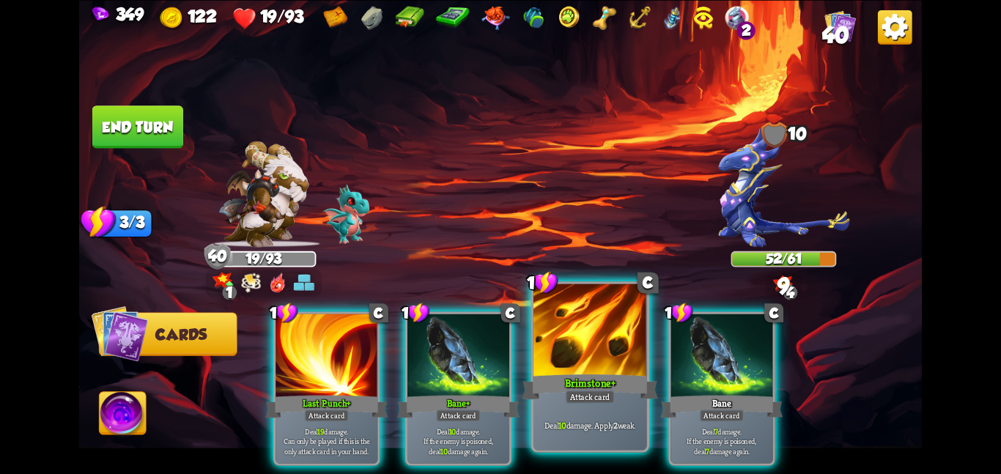
click at [582, 368] on div at bounding box center [590, 331] width 114 height 95
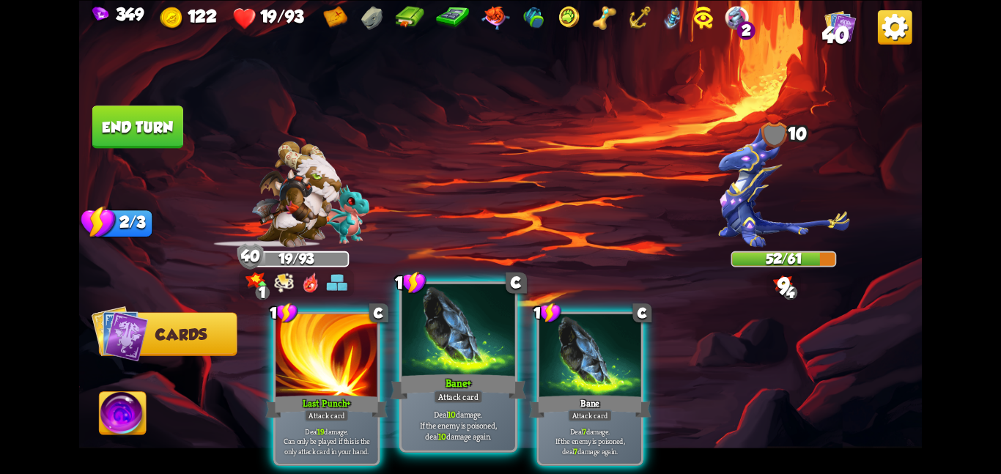
click at [488, 376] on div "Bane+" at bounding box center [458, 386] width 136 height 30
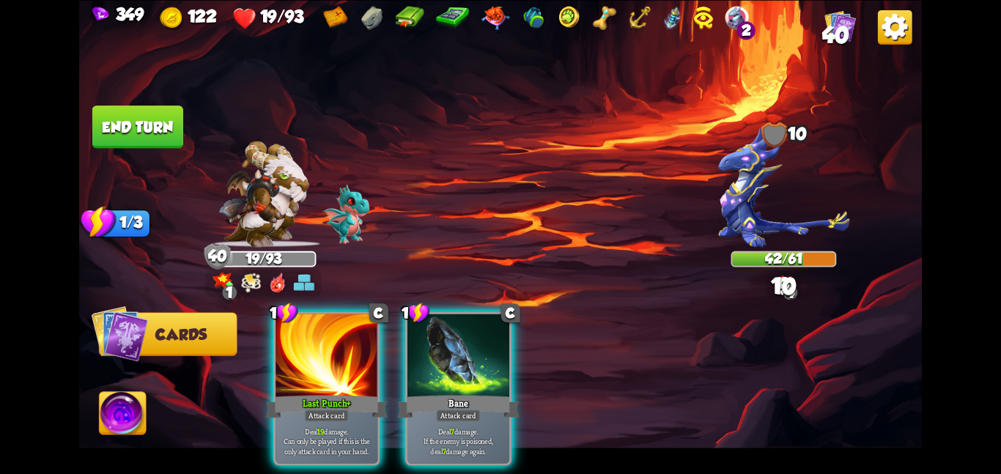
click at [488, 393] on div "Bane" at bounding box center [458, 406] width 122 height 27
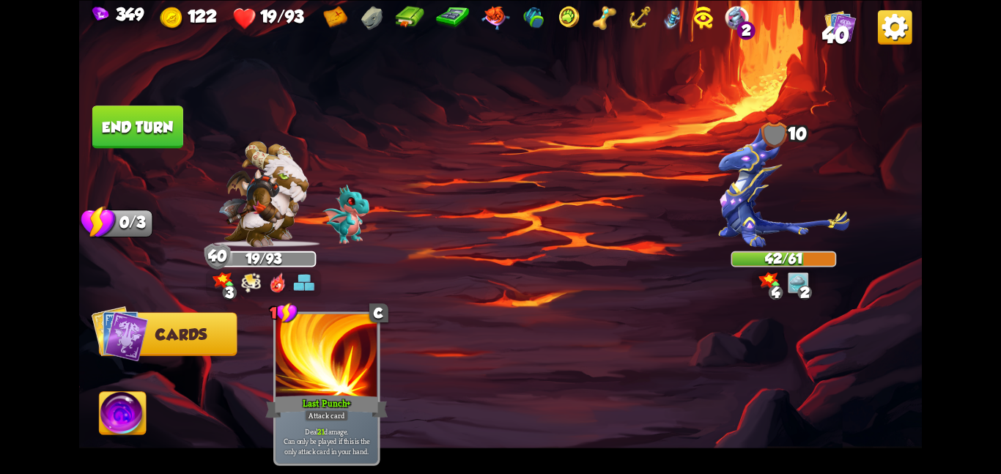
click at [132, 119] on button "End turn" at bounding box center [137, 126] width 91 height 42
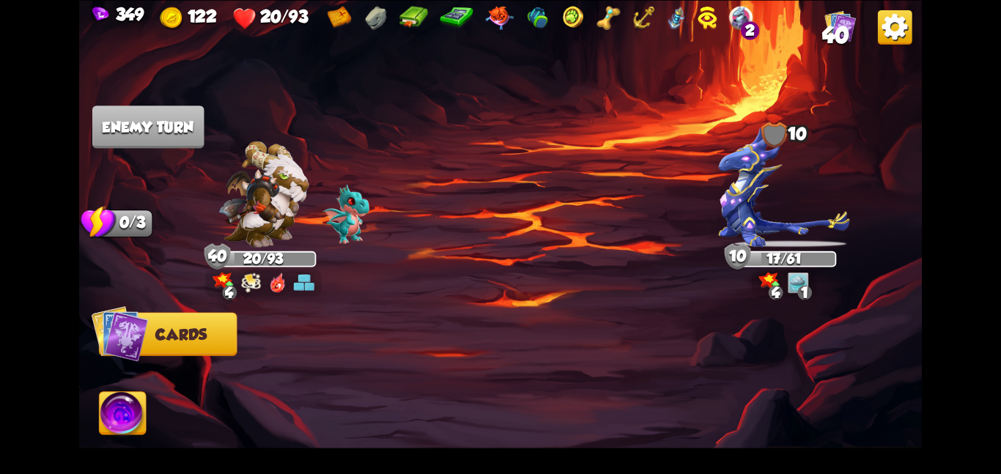
click at [108, 438] on img at bounding box center [123, 416] width 47 height 48
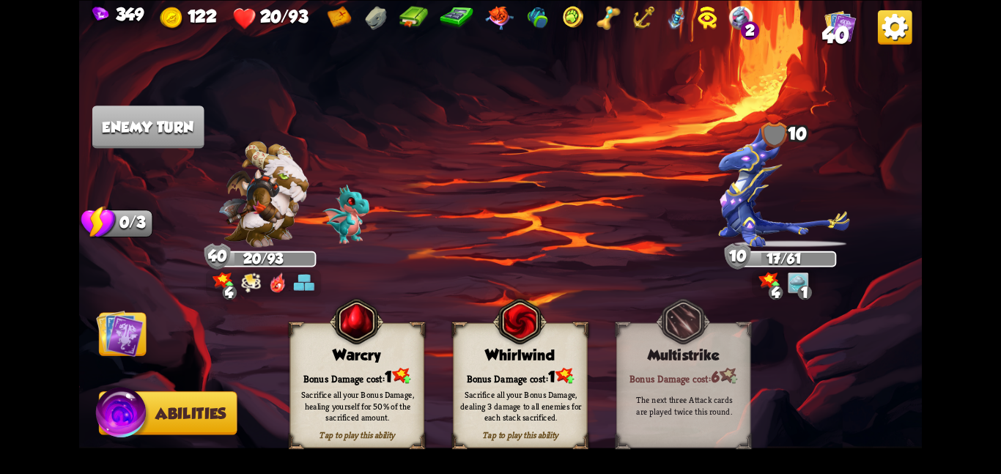
click at [456, 361] on div "Tap to play this ability Whirlwind Bonus Damage cost: 1 Sacrifice all your Bonu…" at bounding box center [520, 384] width 134 height 125
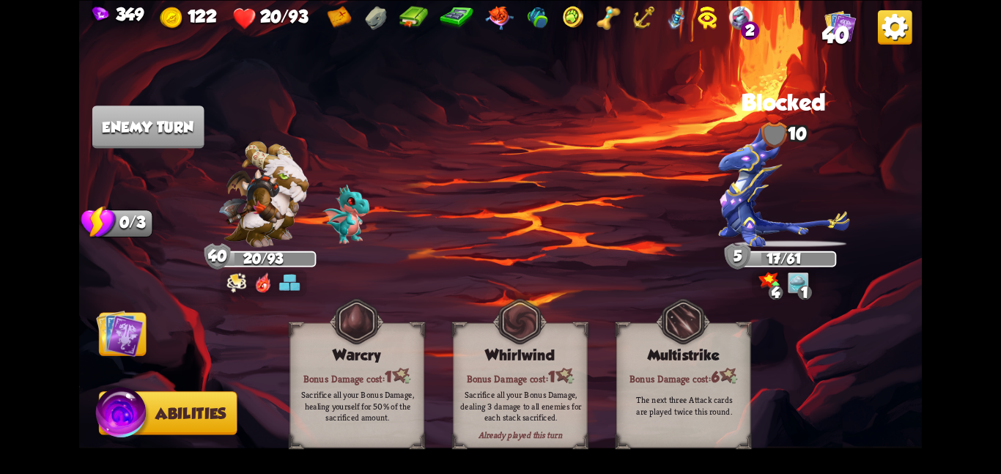
click at [138, 340] on img at bounding box center [120, 333] width 48 height 48
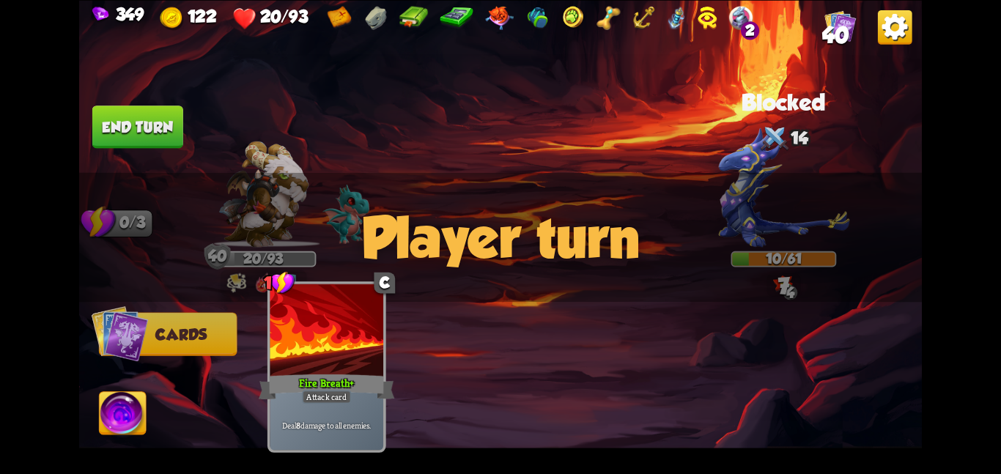
click at [341, 341] on div at bounding box center [327, 331] width 114 height 95
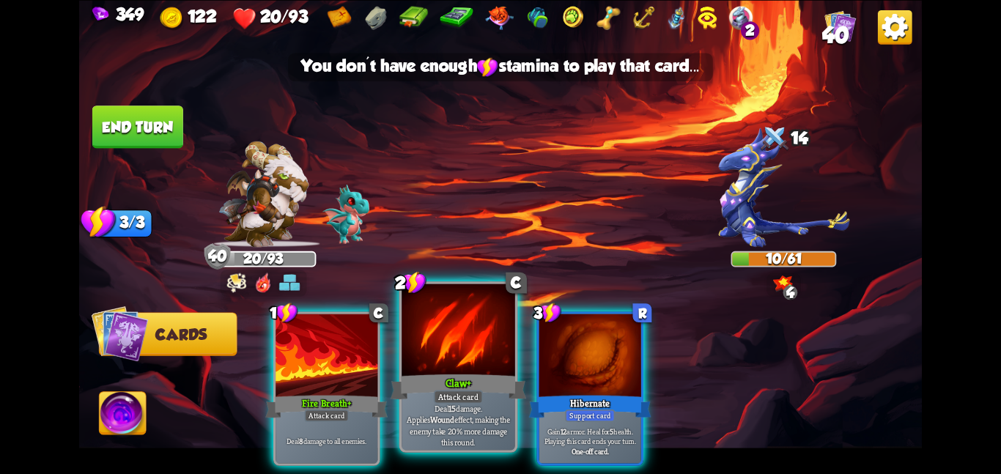
click at [432, 339] on div at bounding box center [458, 331] width 114 height 95
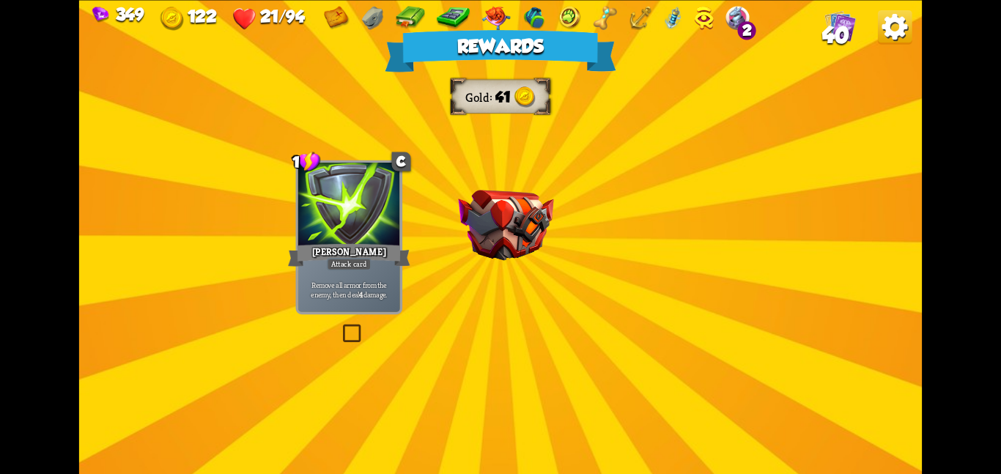
click at [491, 248] on img at bounding box center [505, 225] width 95 height 71
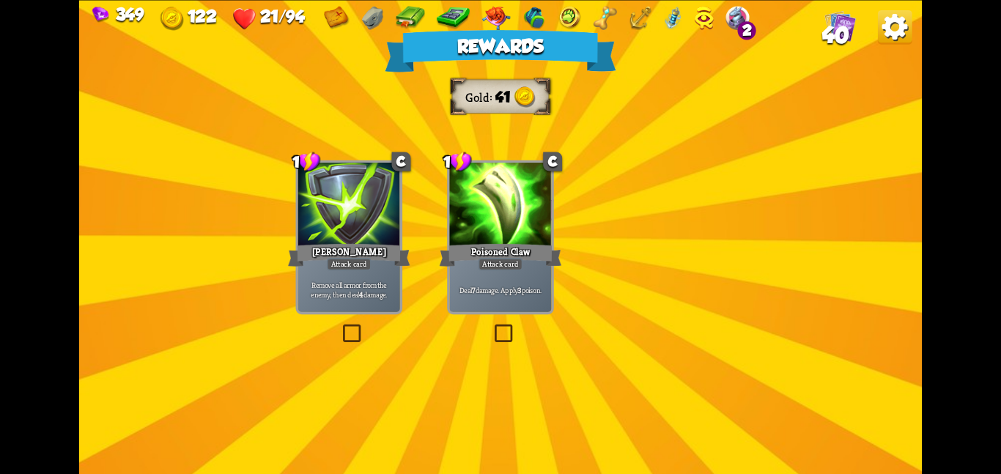
click at [491, 248] on div "Poisoned Claw" at bounding box center [501, 254] width 122 height 27
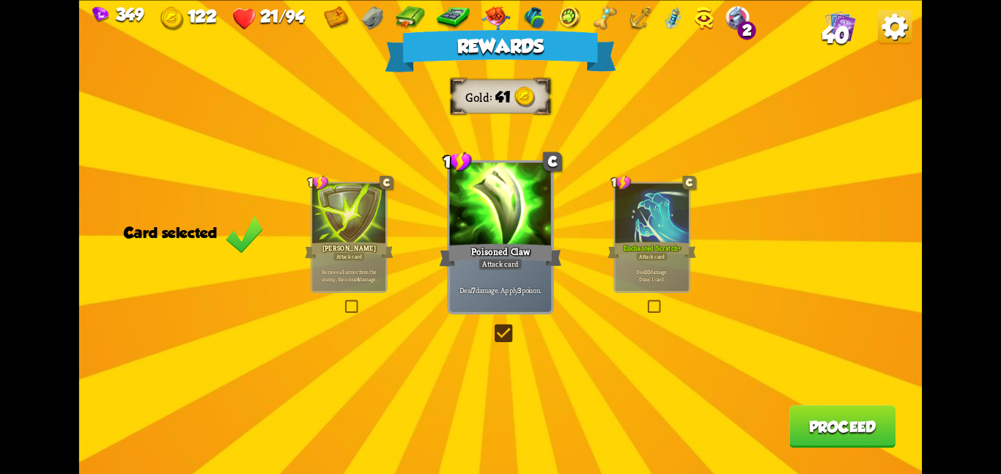
click at [825, 423] on button "Proceed" at bounding box center [842, 426] width 106 height 42
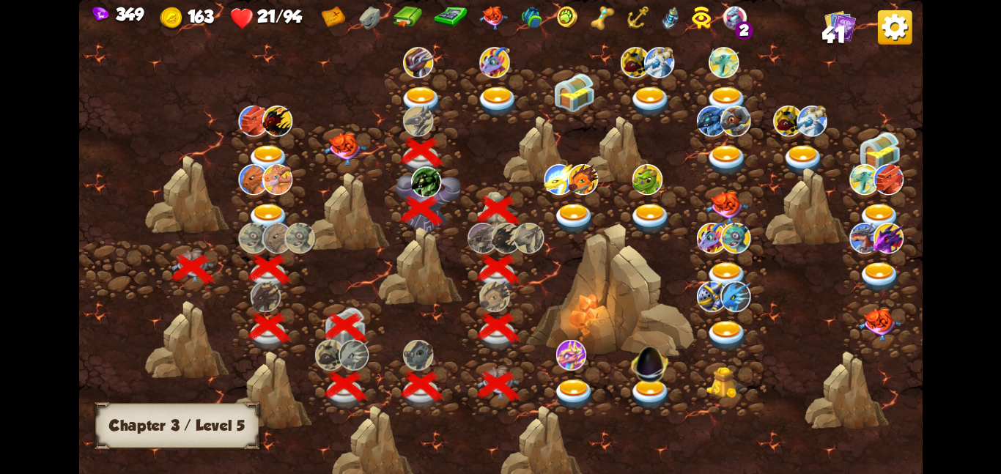
click at [348, 154] on img at bounding box center [345, 148] width 42 height 33
click at [414, 101] on img at bounding box center [421, 101] width 42 height 31
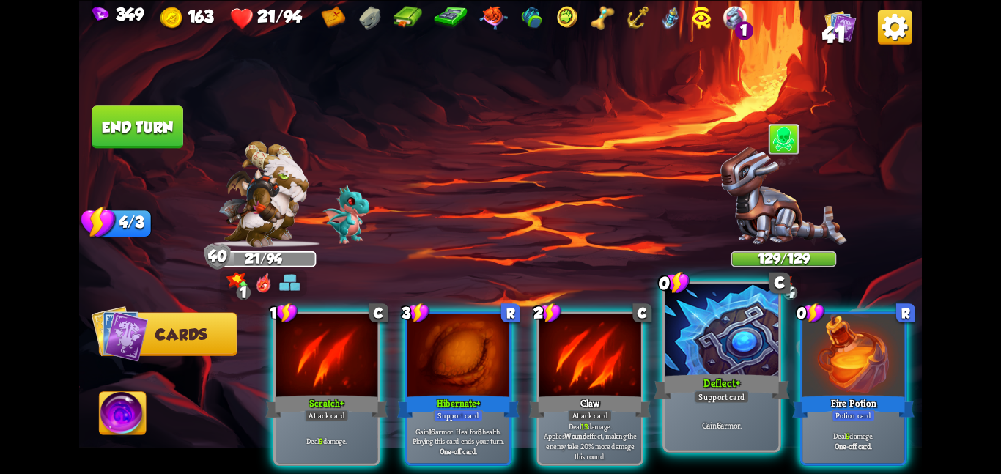
click at [753, 359] on div at bounding box center [722, 331] width 114 height 95
click at [802, 359] on div at bounding box center [853, 357] width 102 height 86
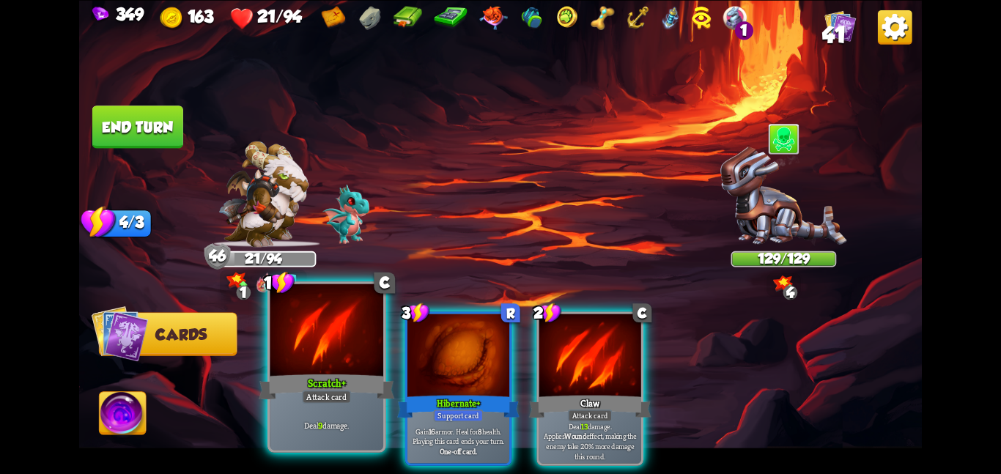
click at [317, 338] on div at bounding box center [327, 331] width 114 height 95
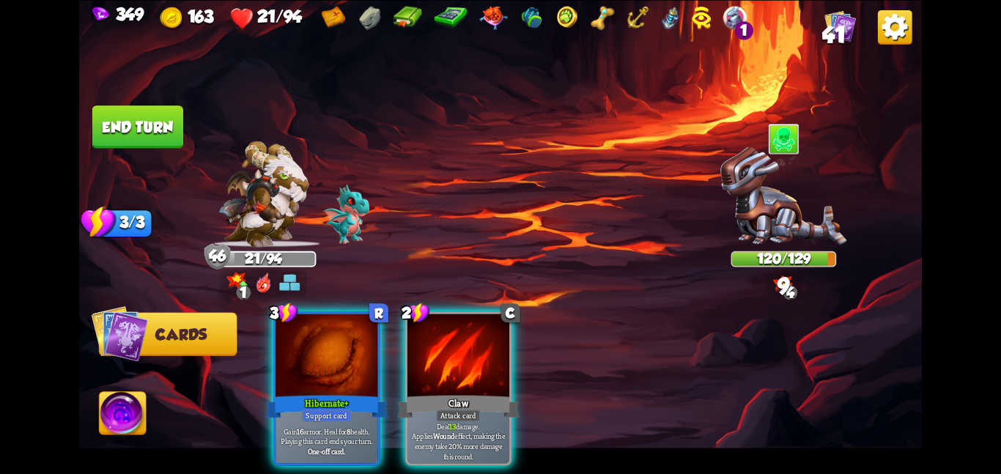
click at [317, 338] on div at bounding box center [326, 357] width 102 height 86
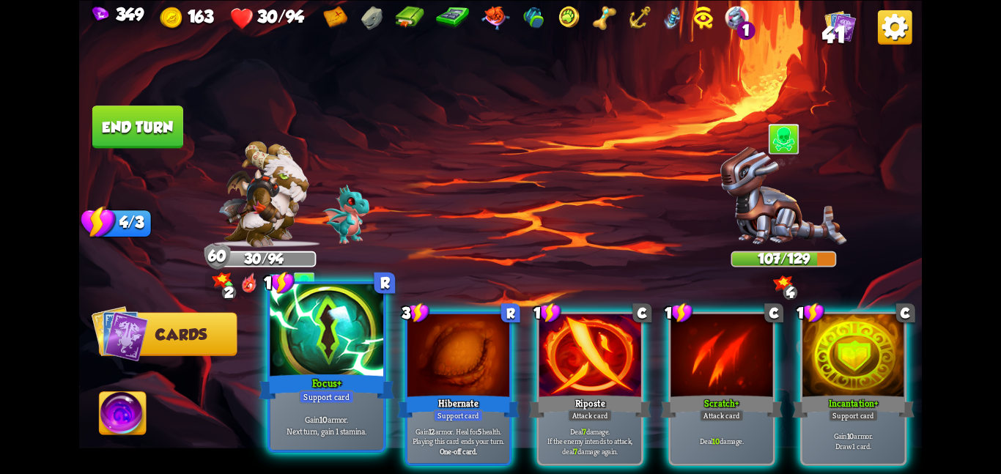
click at [375, 425] on p "Gain 10 armor. Next turn, gain 1 stamina." at bounding box center [327, 425] width 108 height 23
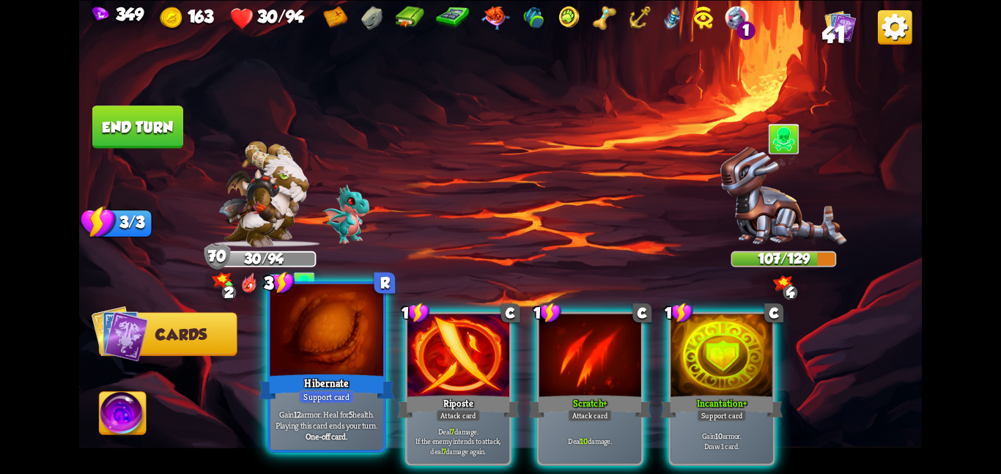
click at [341, 313] on div at bounding box center [327, 331] width 114 height 95
